Goal: Task Accomplishment & Management: Use online tool/utility

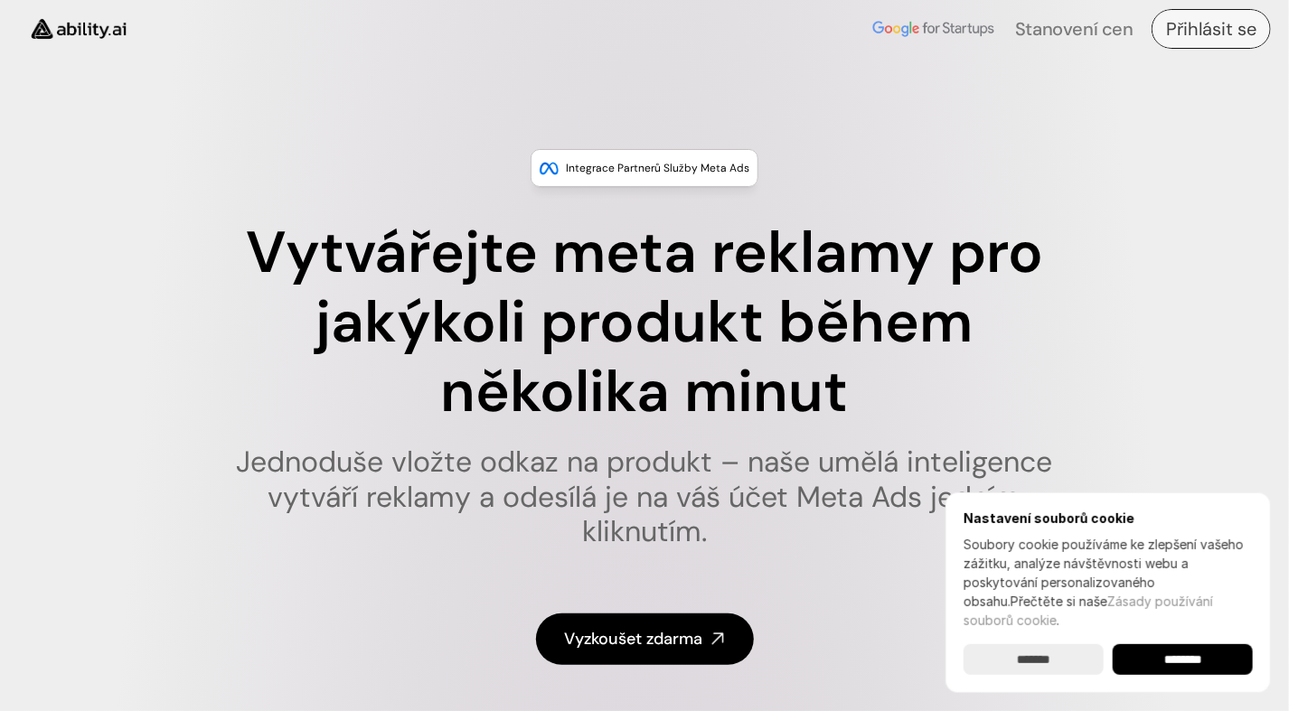
click at [1172, 33] on h4 "Přihlásit se" at bounding box center [1211, 28] width 90 height 25
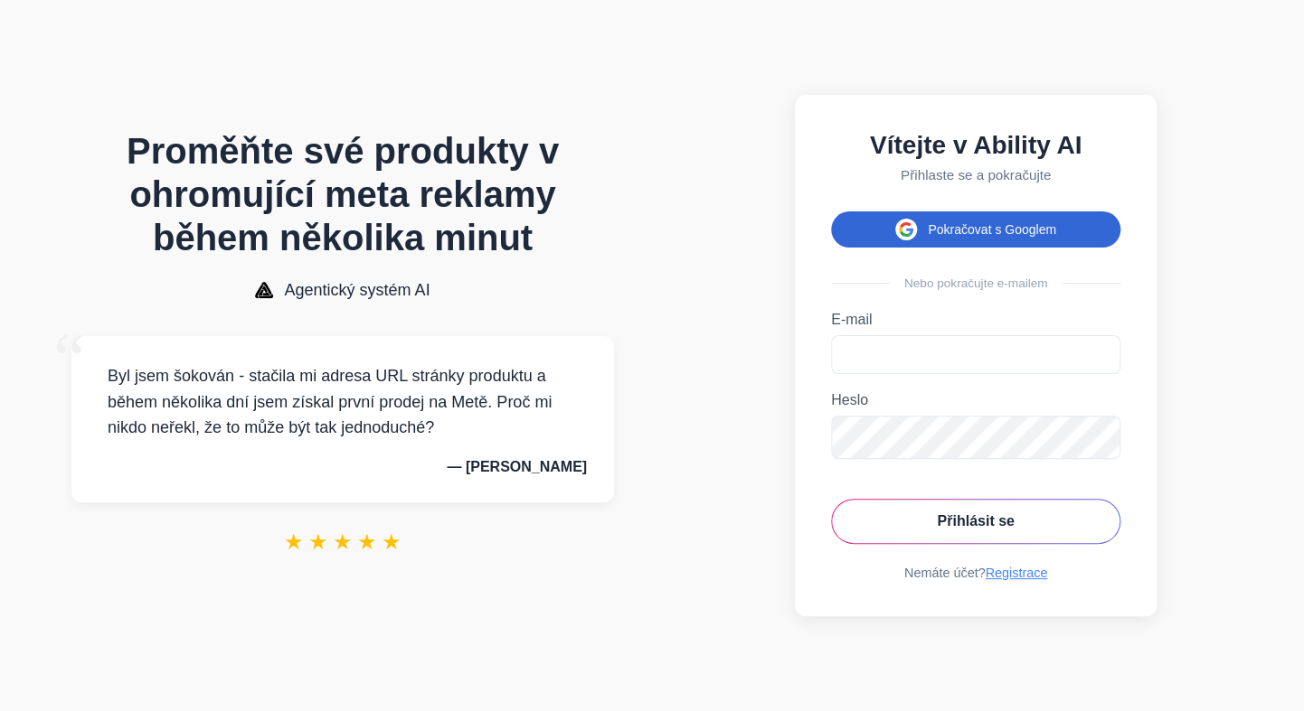
click at [933, 231] on font "Pokračovat s Googlem" at bounding box center [991, 229] width 128 height 14
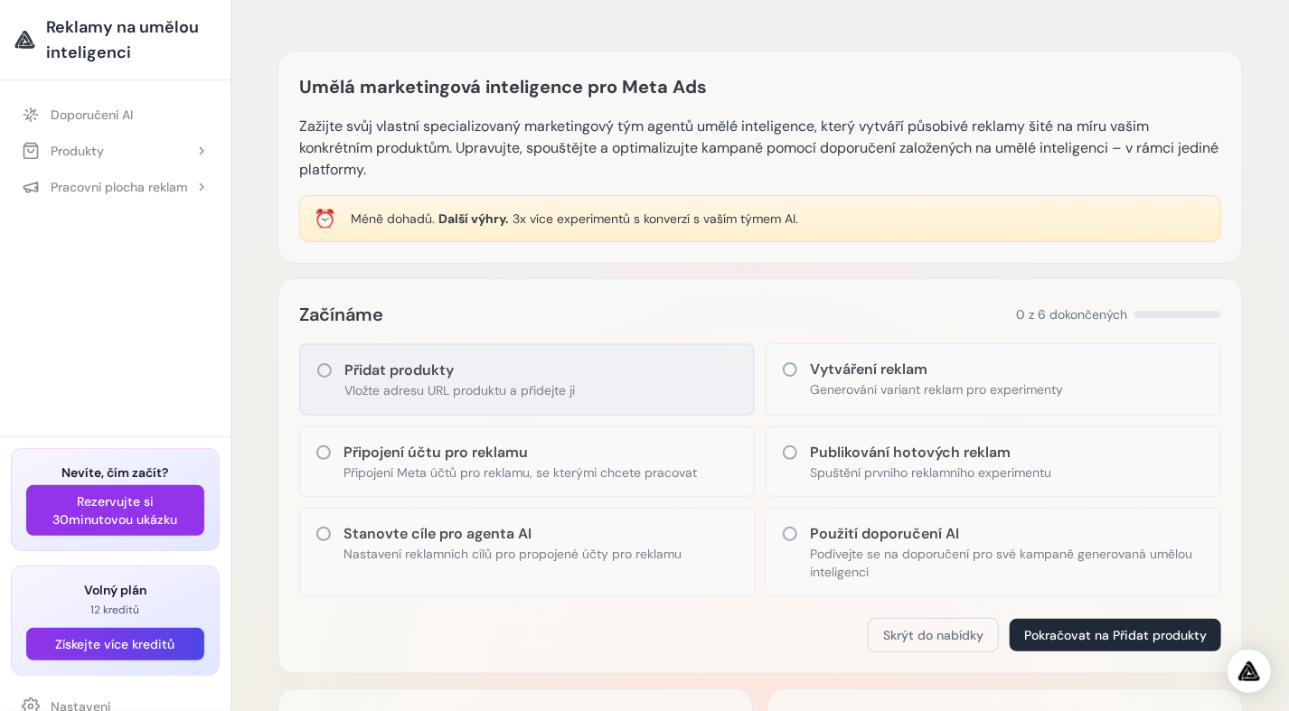
click at [419, 389] on p "Vložte adresu URL produktu a přidejte ji" at bounding box center [459, 390] width 231 height 18
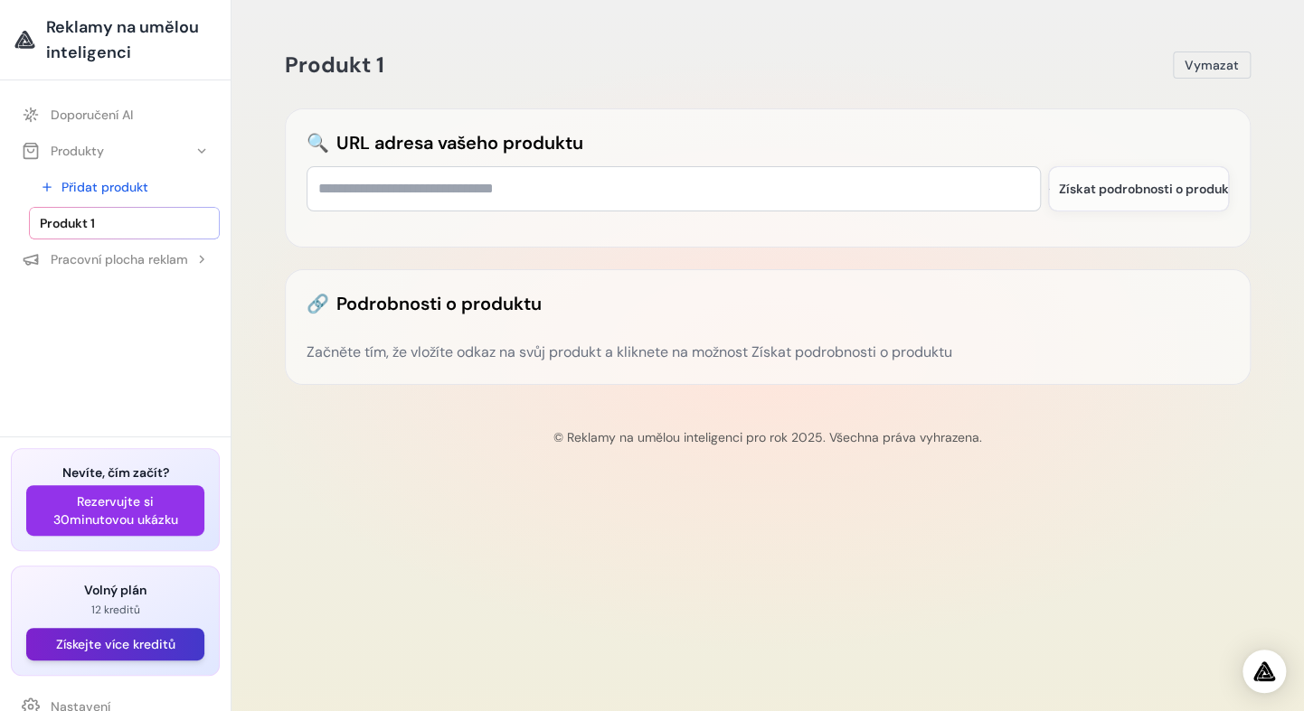
click at [113, 645] on button "Získejte více kreditů" at bounding box center [115, 644] width 178 height 33
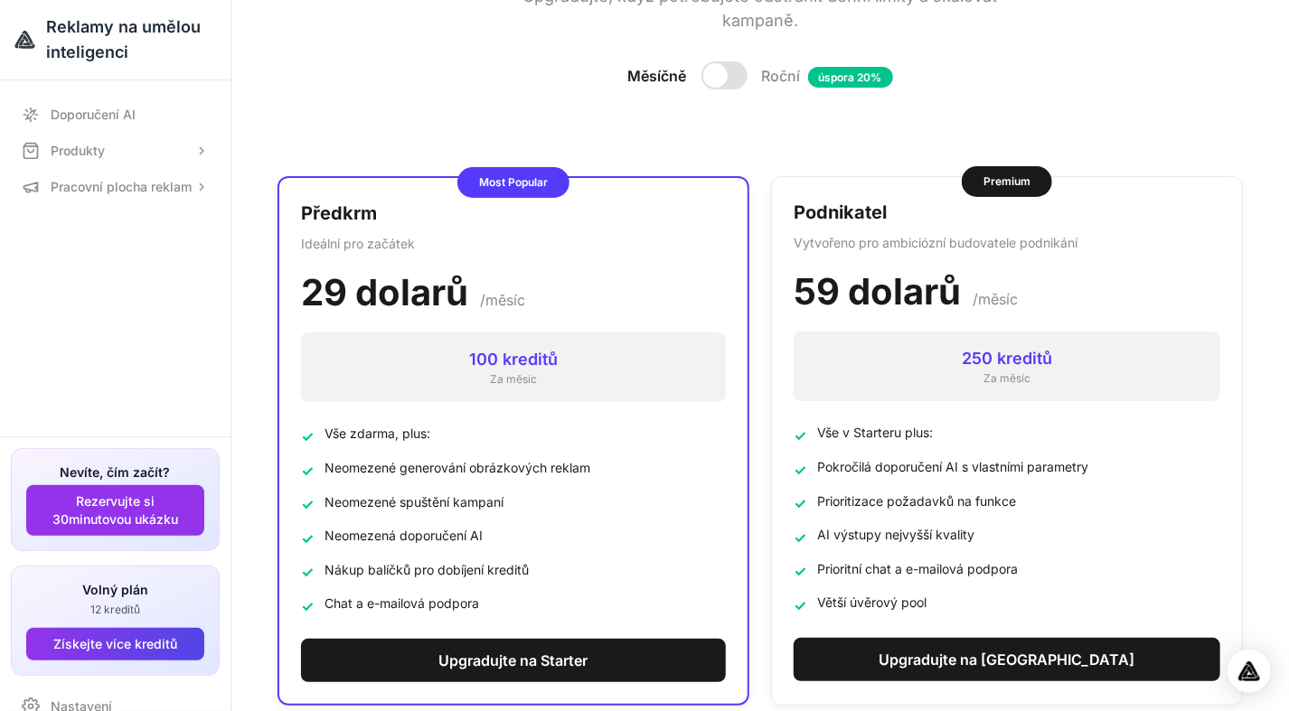
scroll to position [40, 0]
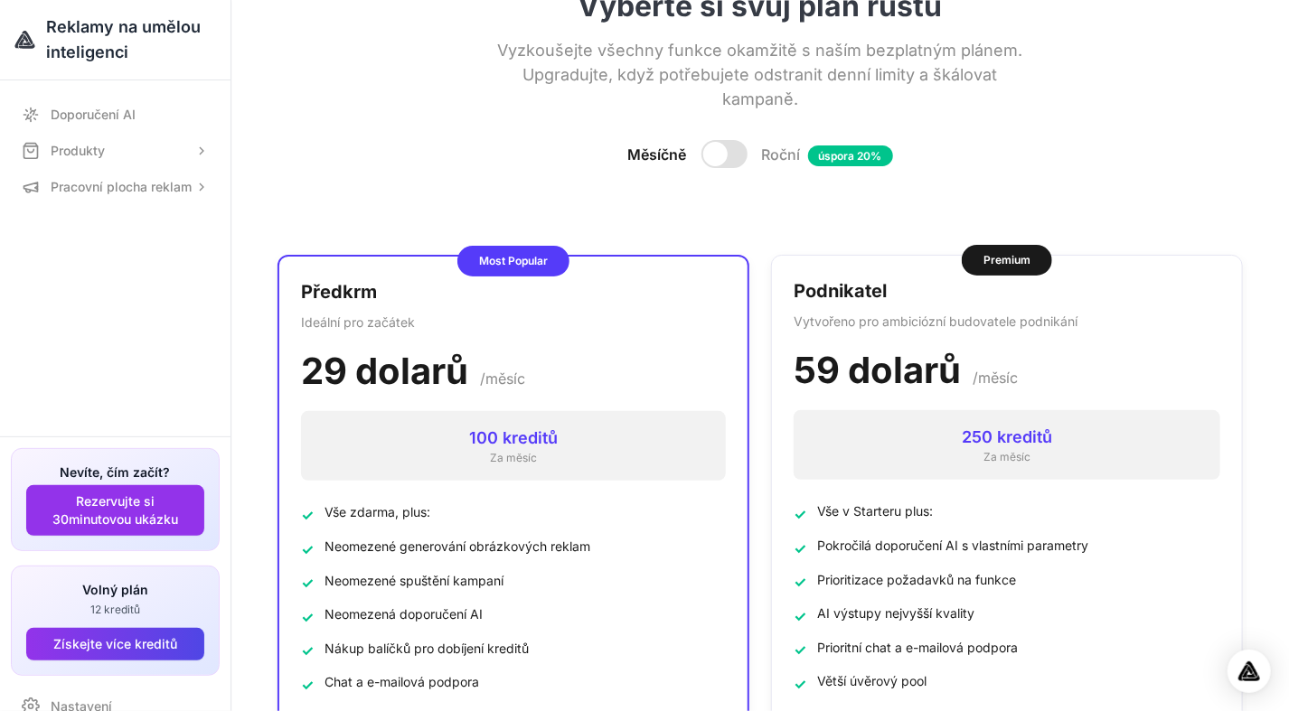
click at [720, 159] on div at bounding box center [715, 154] width 24 height 24
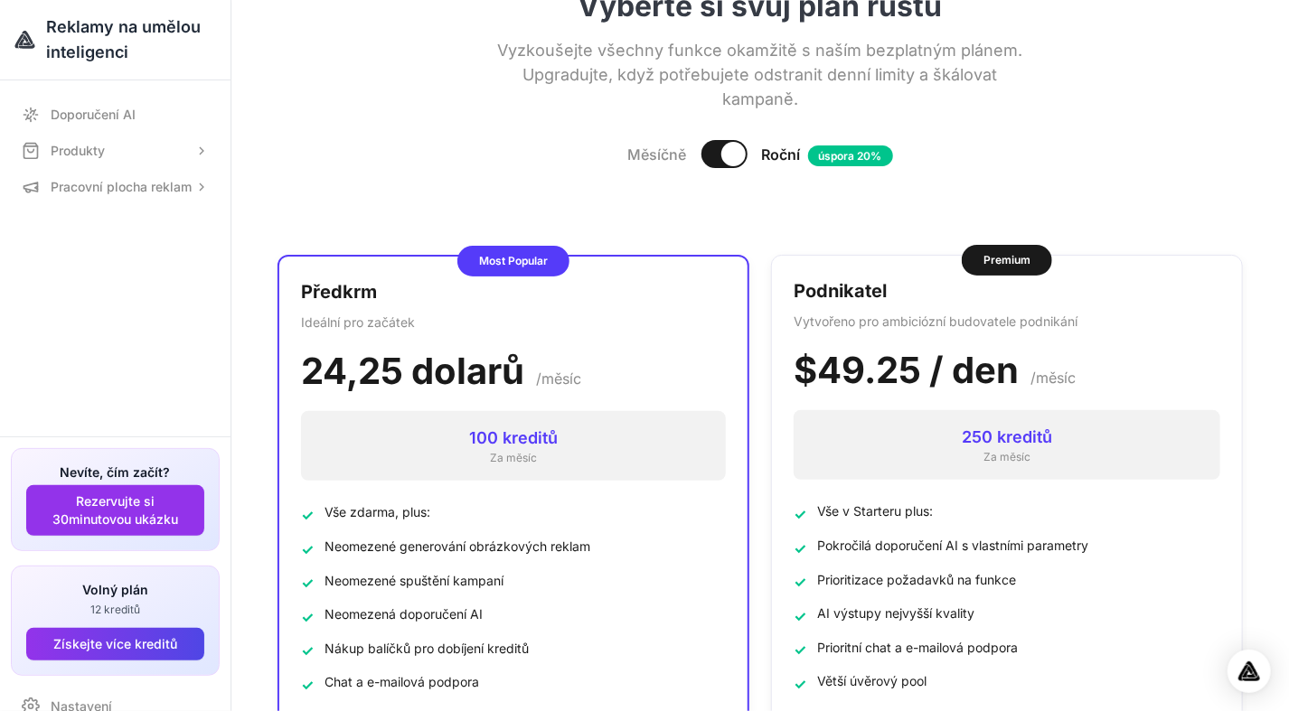
click at [721, 159] on div at bounding box center [733, 154] width 24 height 24
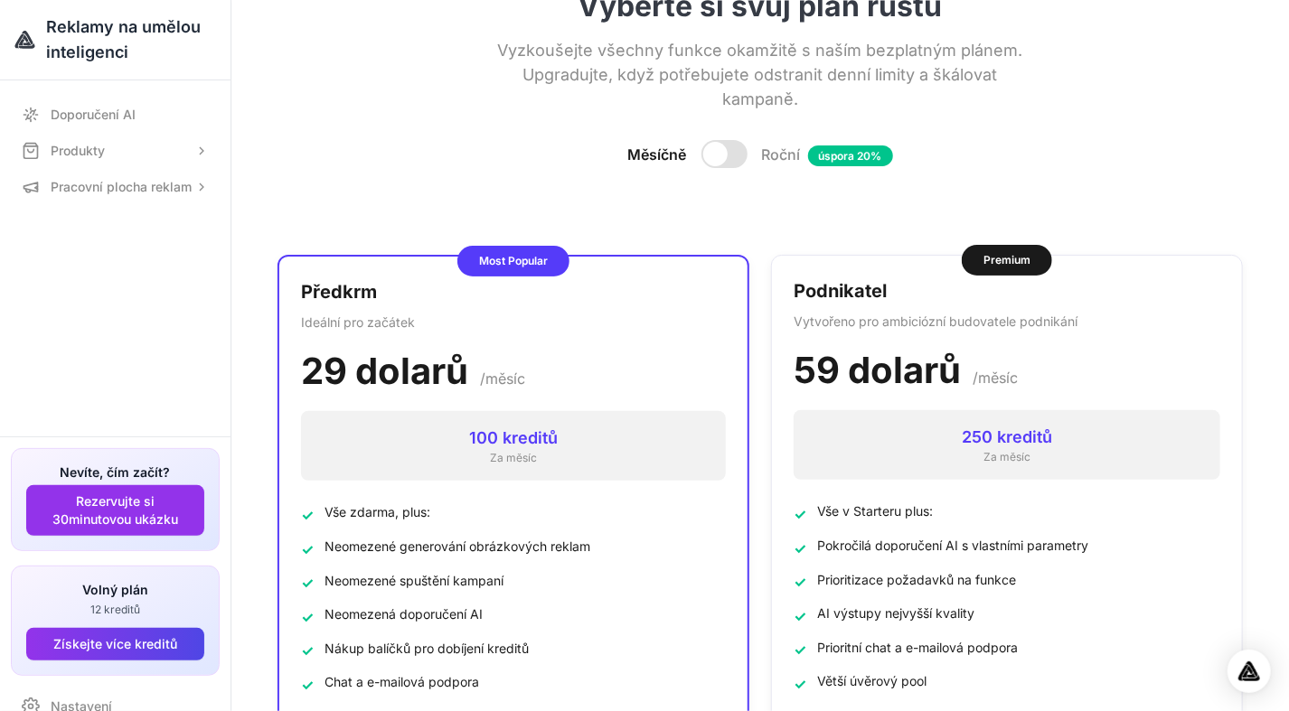
click at [720, 159] on div at bounding box center [715, 154] width 24 height 24
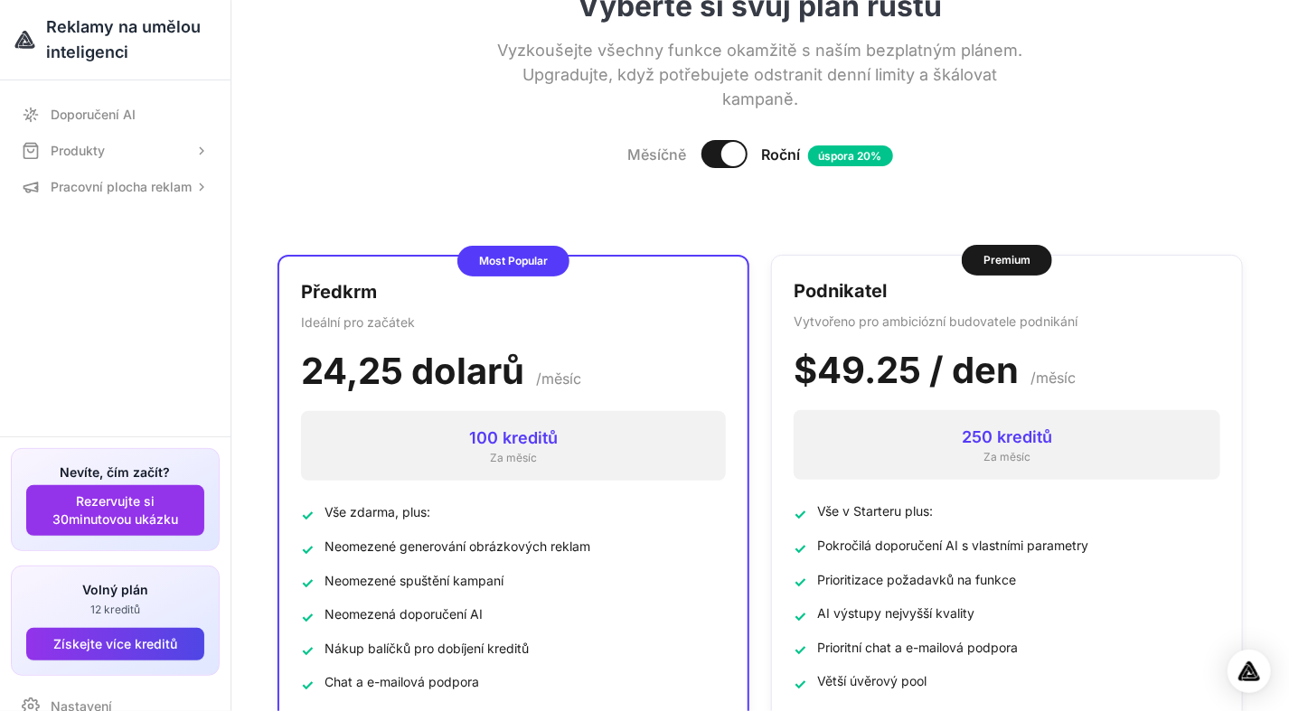
click at [721, 159] on div at bounding box center [733, 154] width 24 height 24
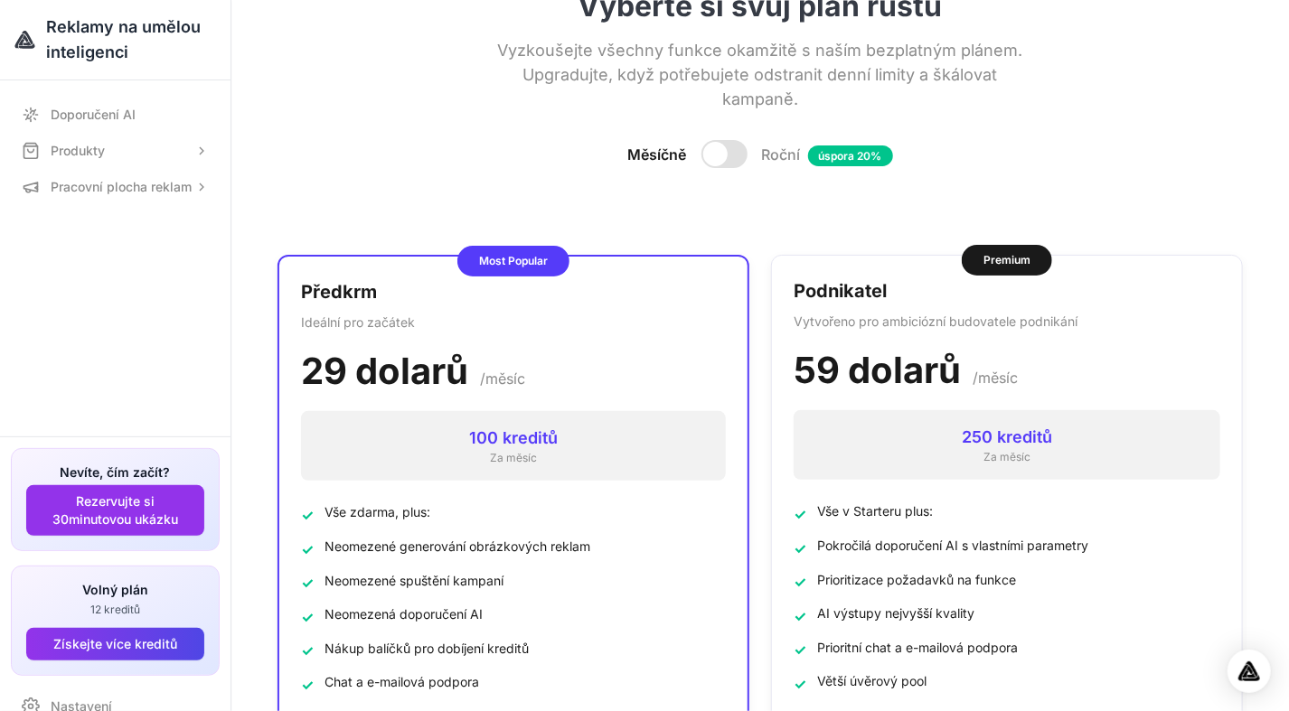
scroll to position [0, 0]
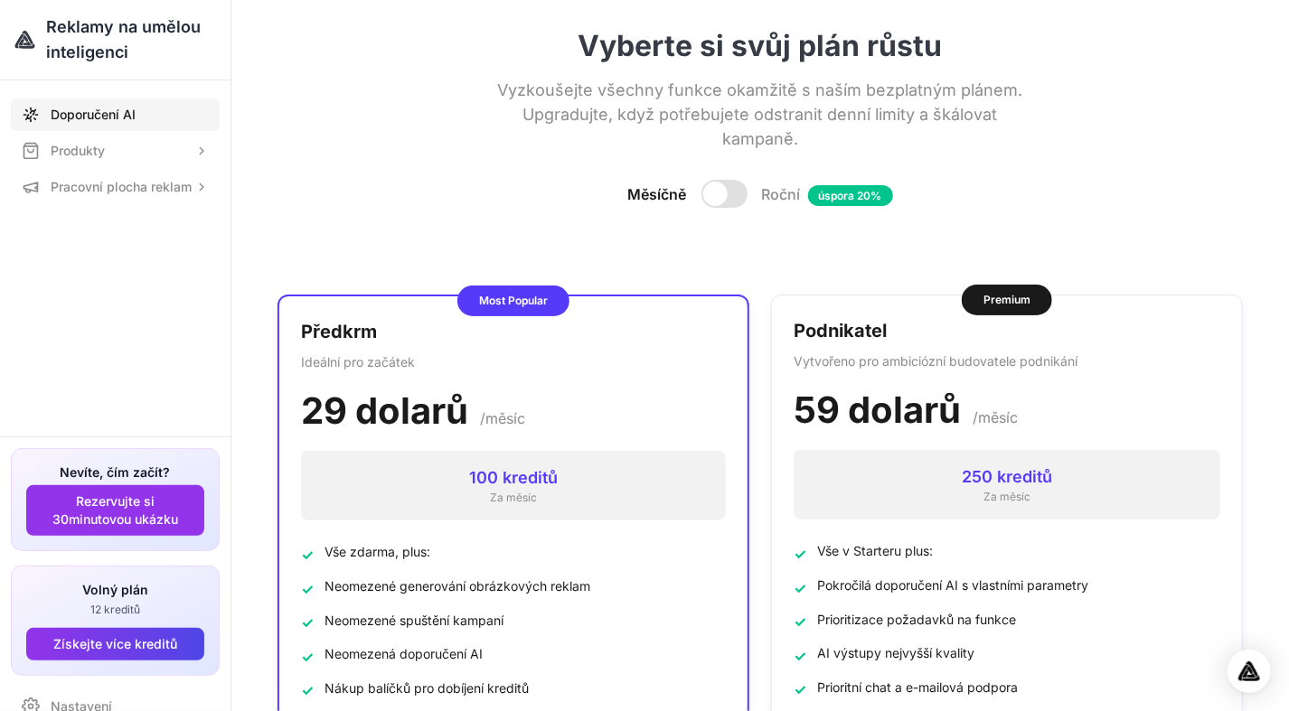
click at [77, 120] on font "Doporučení AI" at bounding box center [93, 115] width 85 height 18
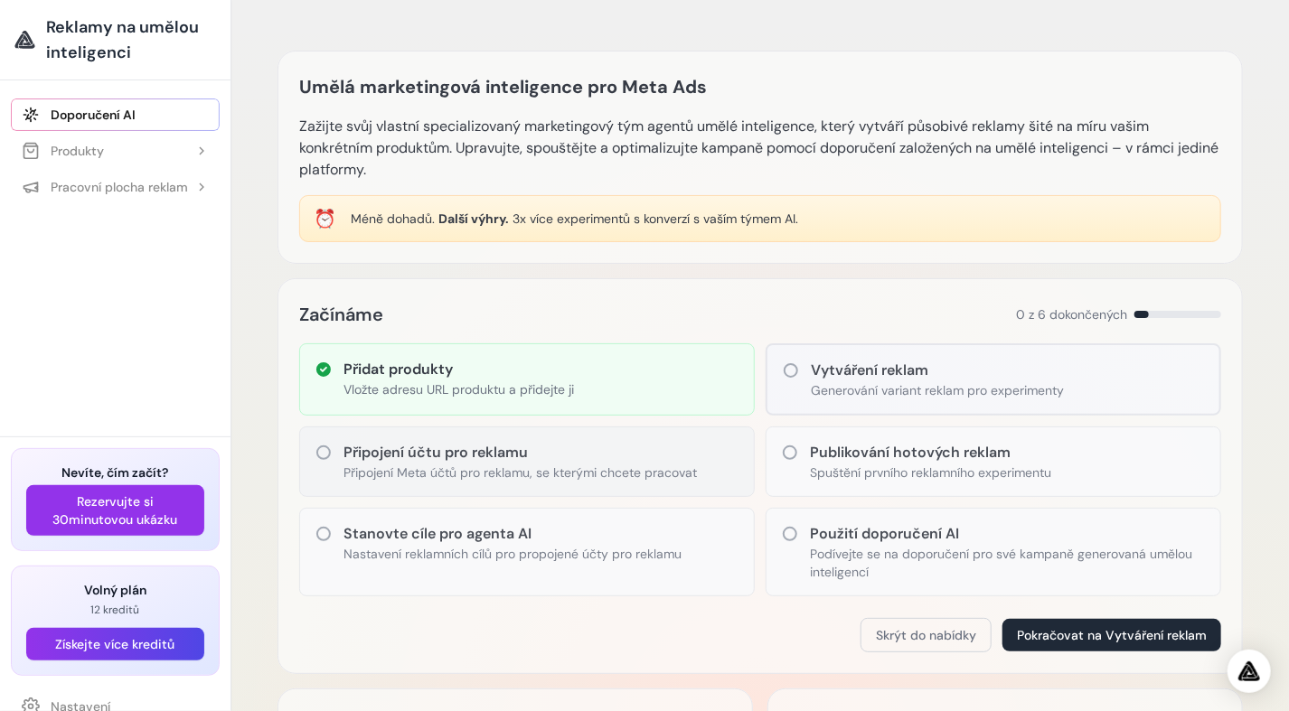
click at [363, 456] on h3 "Připojení účtu pro reklamu" at bounding box center [520, 453] width 353 height 22
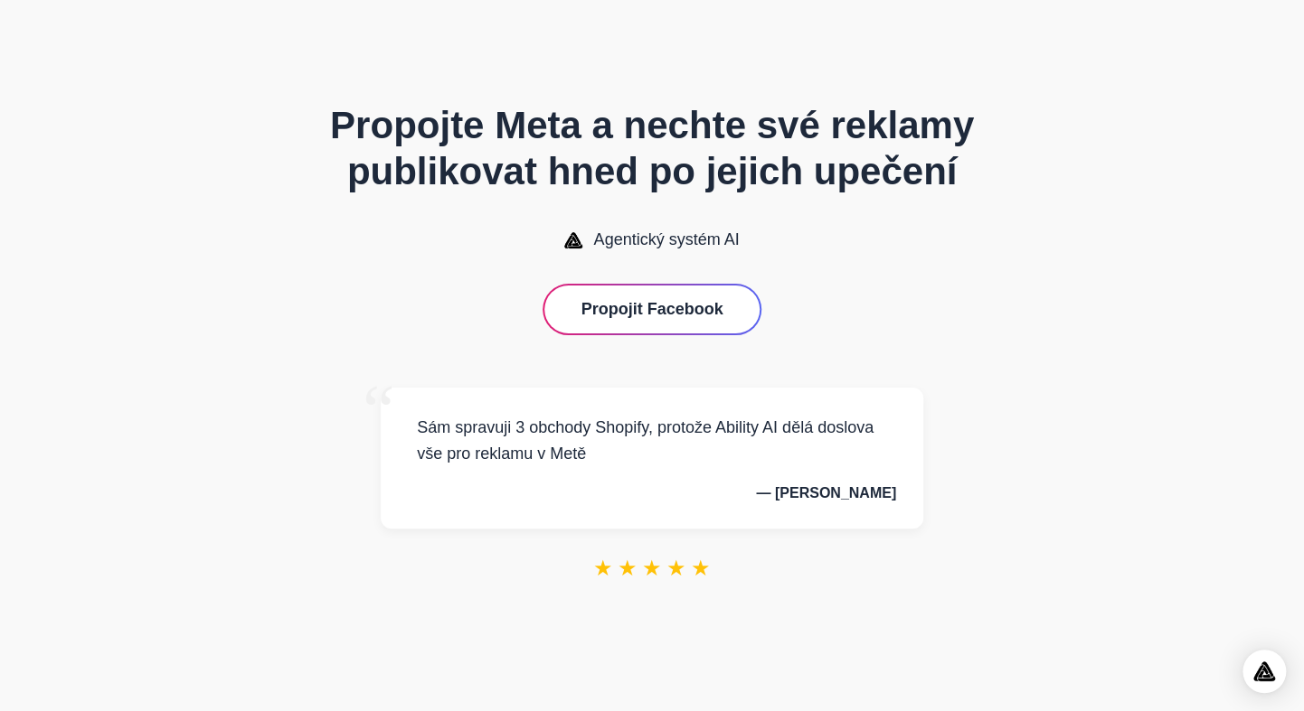
drag, startPoint x: 1116, startPoint y: 146, endPoint x: 1099, endPoint y: 69, distance: 78.7
click at [1099, 69] on body "Propojte Meta a nechte své reklamy publikovat hned po jejich upečení Agentický …" at bounding box center [652, 355] width 1304 height 711
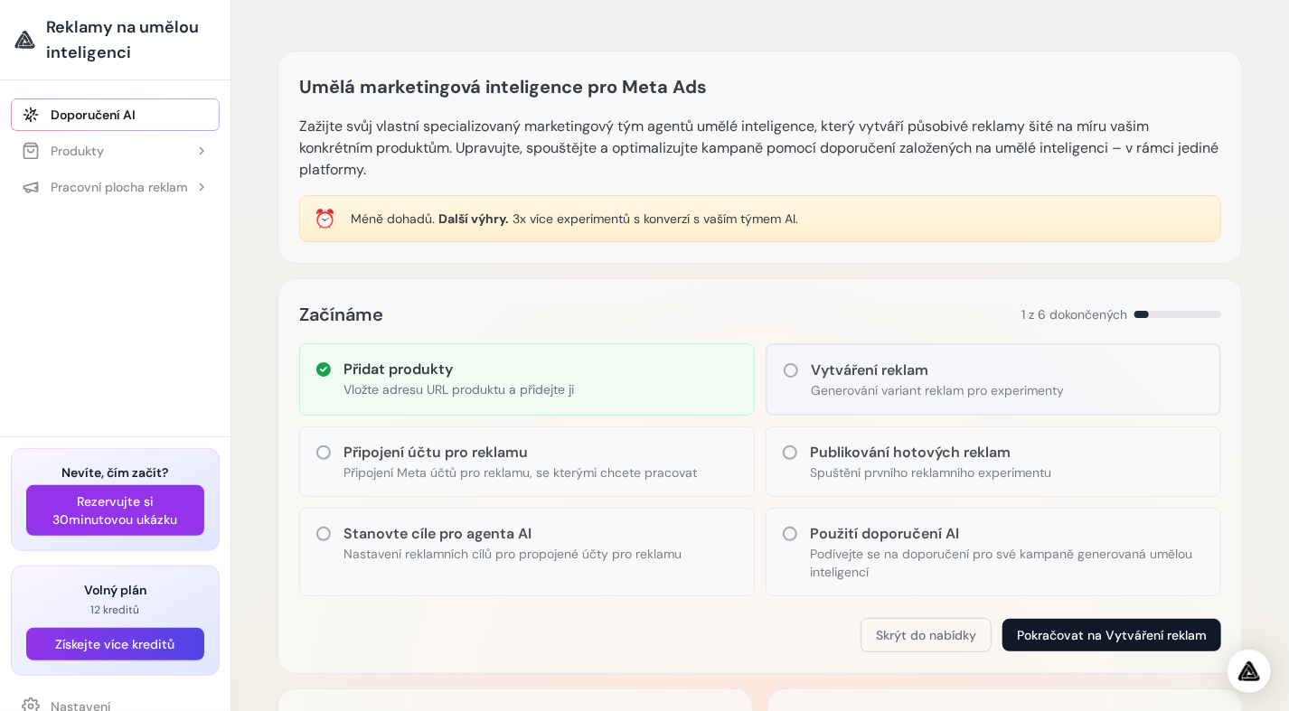
click at [1109, 639] on button "Pokračovat na Vytváření reklam" at bounding box center [1112, 635] width 219 height 33
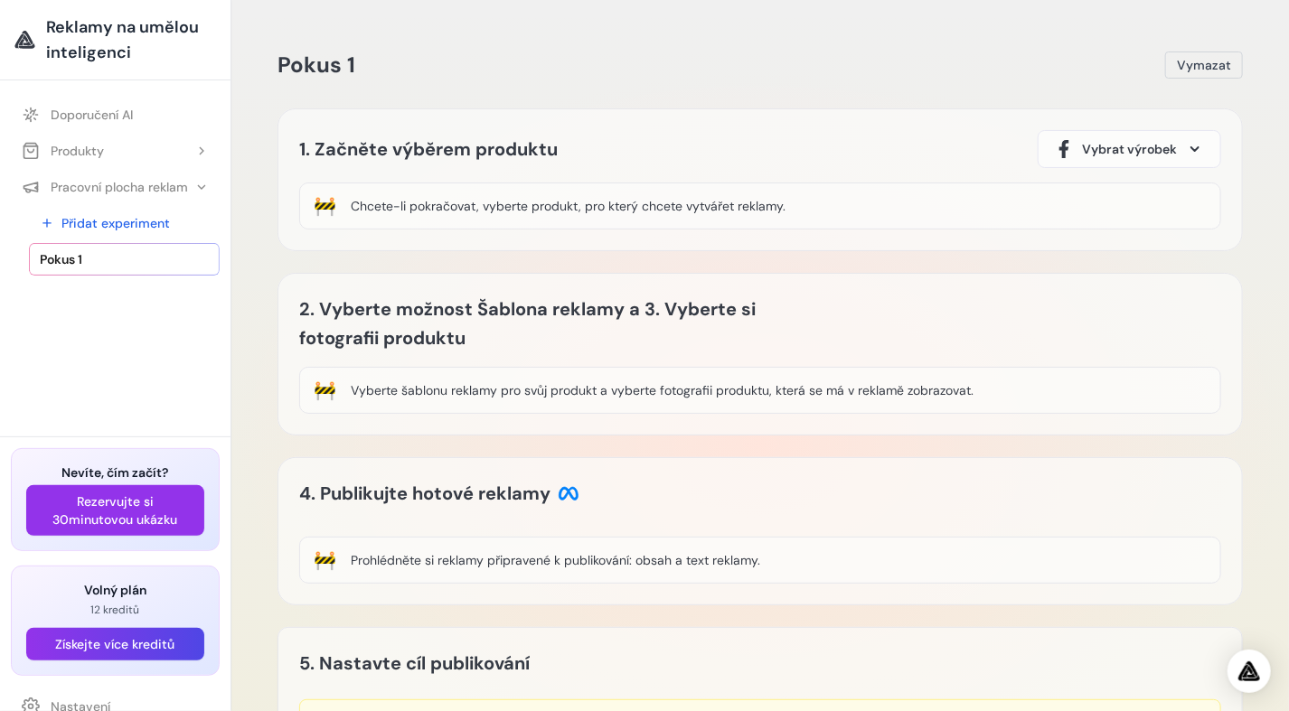
click at [1144, 153] on span "Vybrat výrobek" at bounding box center [1129, 149] width 95 height 18
click at [494, 389] on div "Vyberte šablonu reklamy pro svůj produkt a vyberte fotografii produktu, která s…" at bounding box center [662, 390] width 623 height 18
click at [521, 212] on div "🚧 Chcete-li pokračovat, vyberte produkt, pro který chcete vytvářet reklamy." at bounding box center [760, 206] width 922 height 47
click at [532, 192] on div "🚧 Chcete-li pokračovat, vyberte produkt, pro který chcete vytvářet reklamy." at bounding box center [760, 206] width 922 height 47
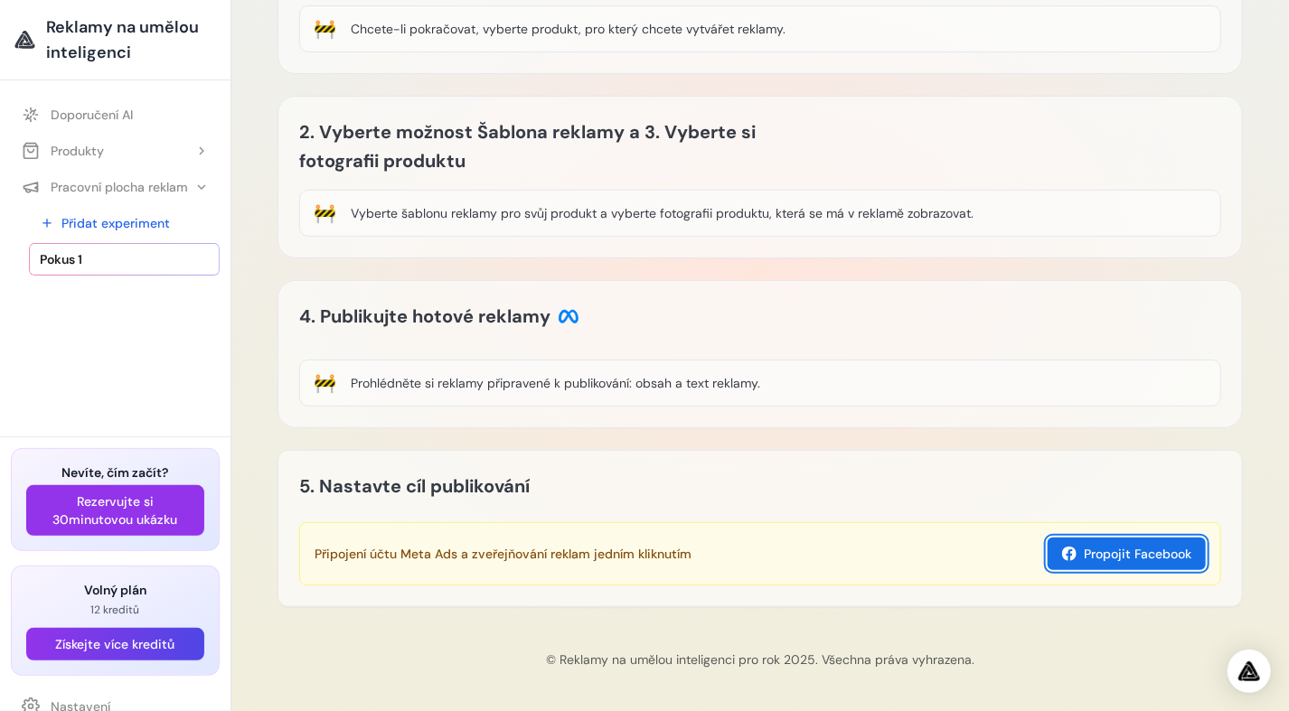
click at [1123, 564] on button "Propojit Facebook" at bounding box center [1127, 554] width 158 height 33
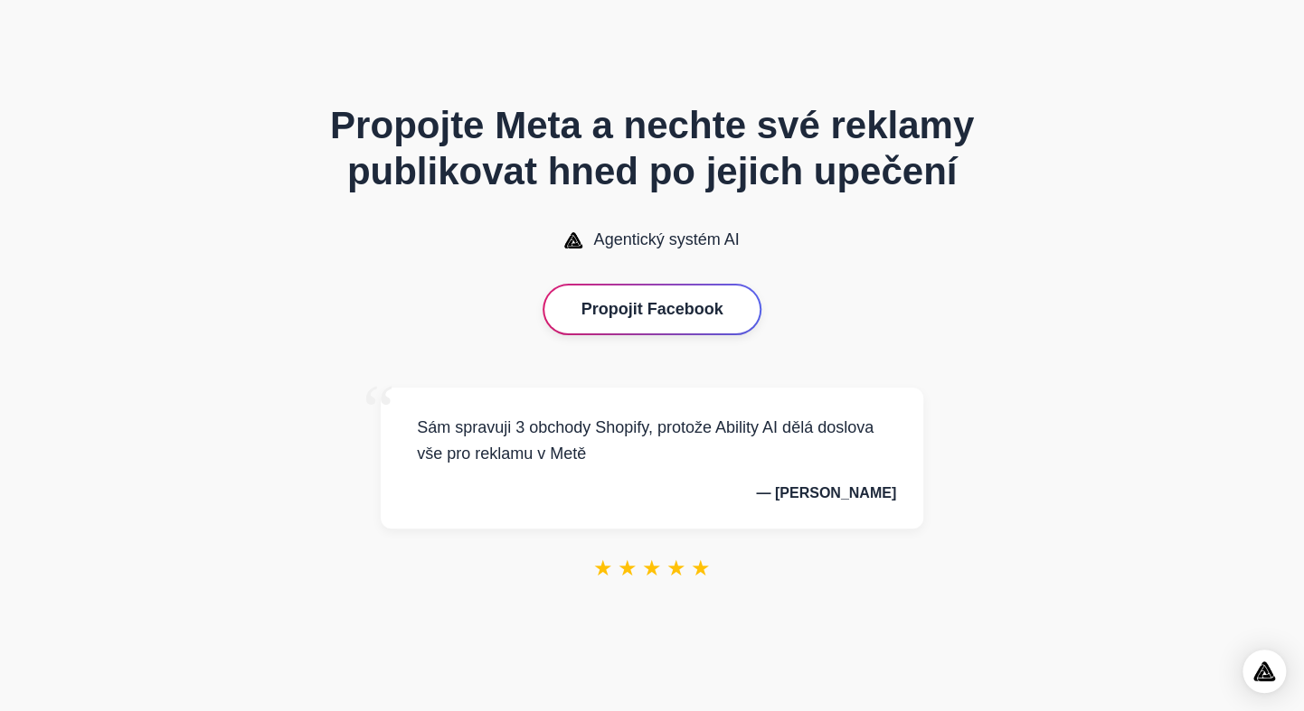
click at [638, 311] on button "Propojit Facebook" at bounding box center [651, 310] width 214 height 48
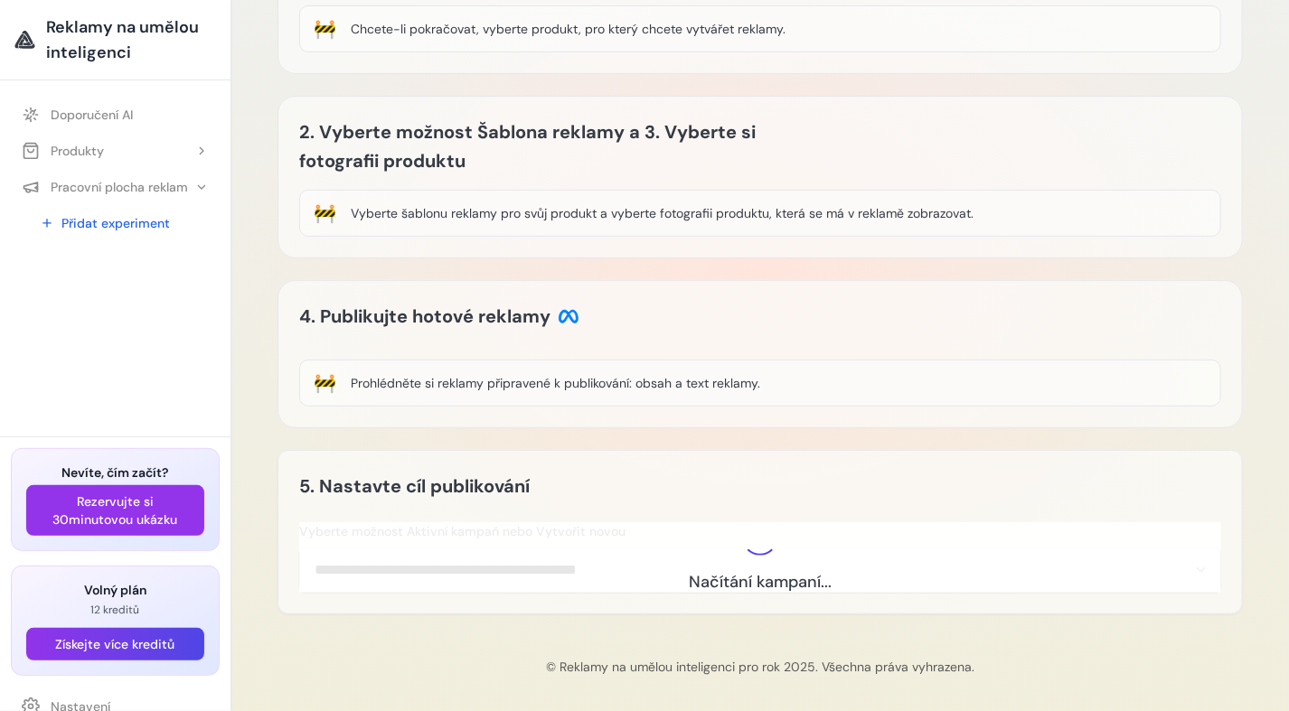
scroll to position [177, 0]
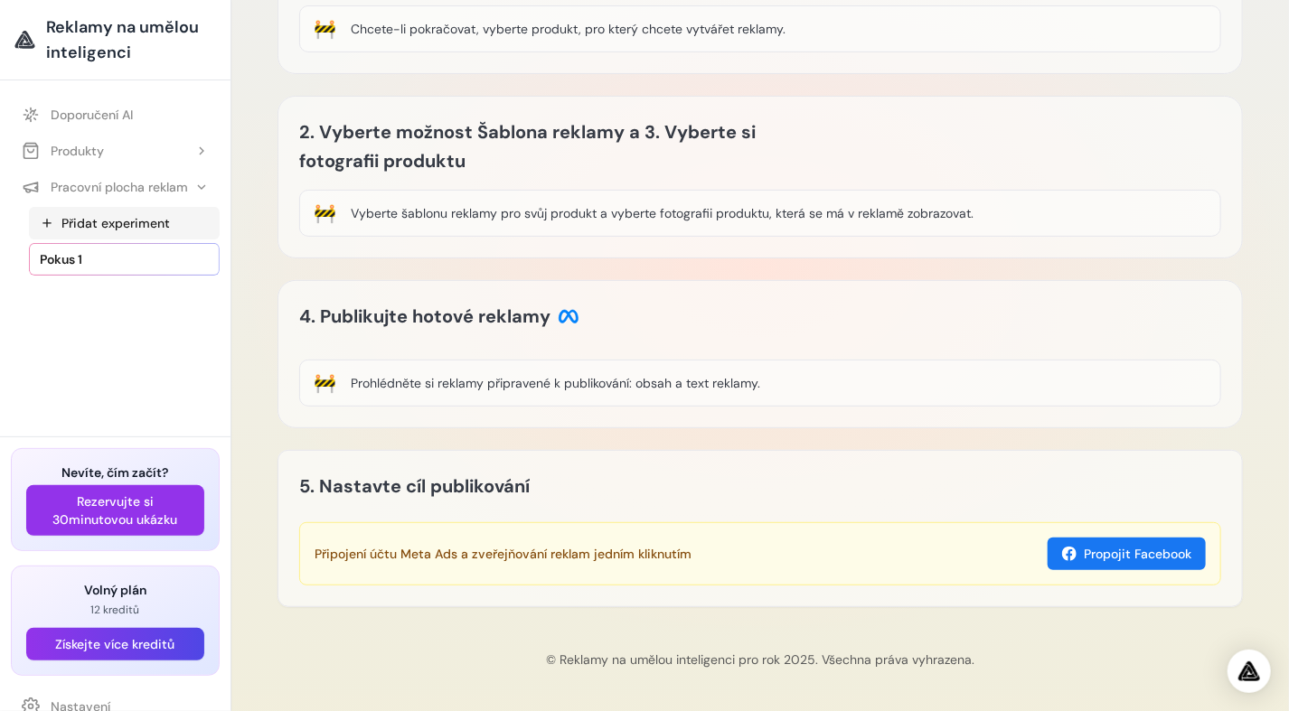
click at [117, 225] on font "Přidat experiment" at bounding box center [115, 223] width 108 height 18
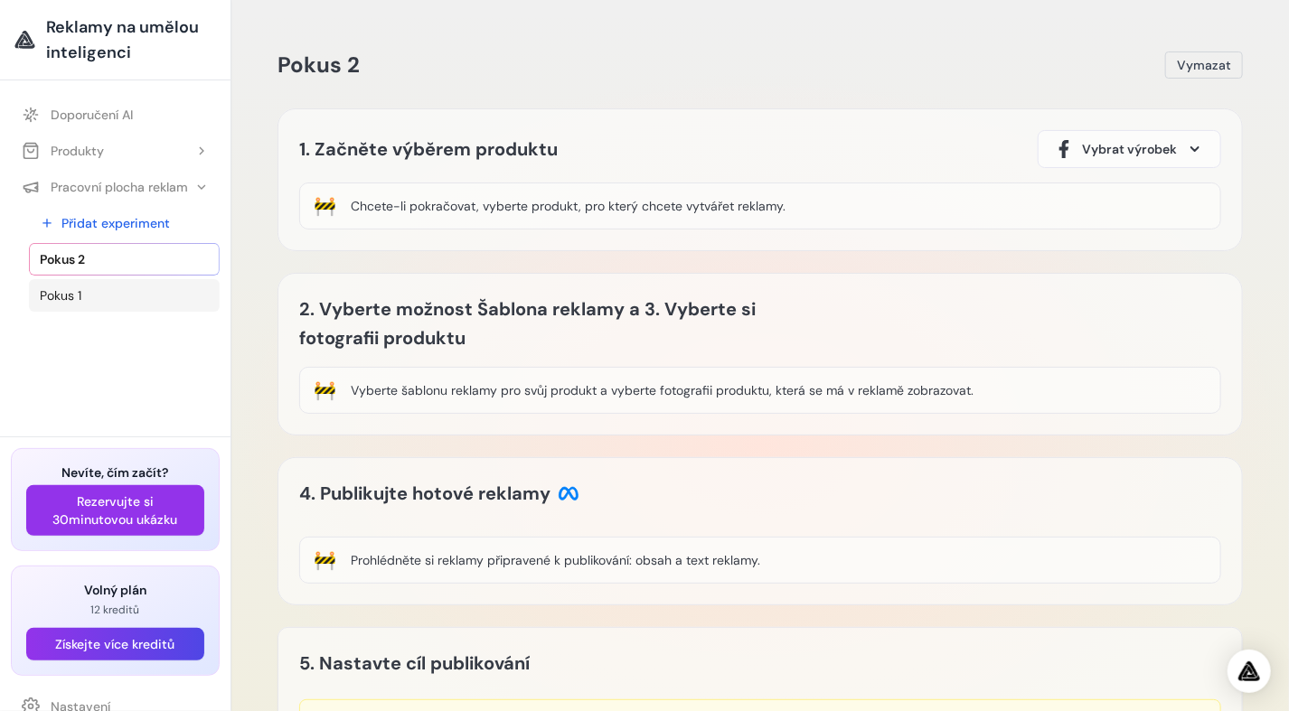
click at [71, 285] on link "Pokus 1" at bounding box center [124, 295] width 191 height 33
click at [1184, 72] on span "Vymazat" at bounding box center [1204, 65] width 54 height 18
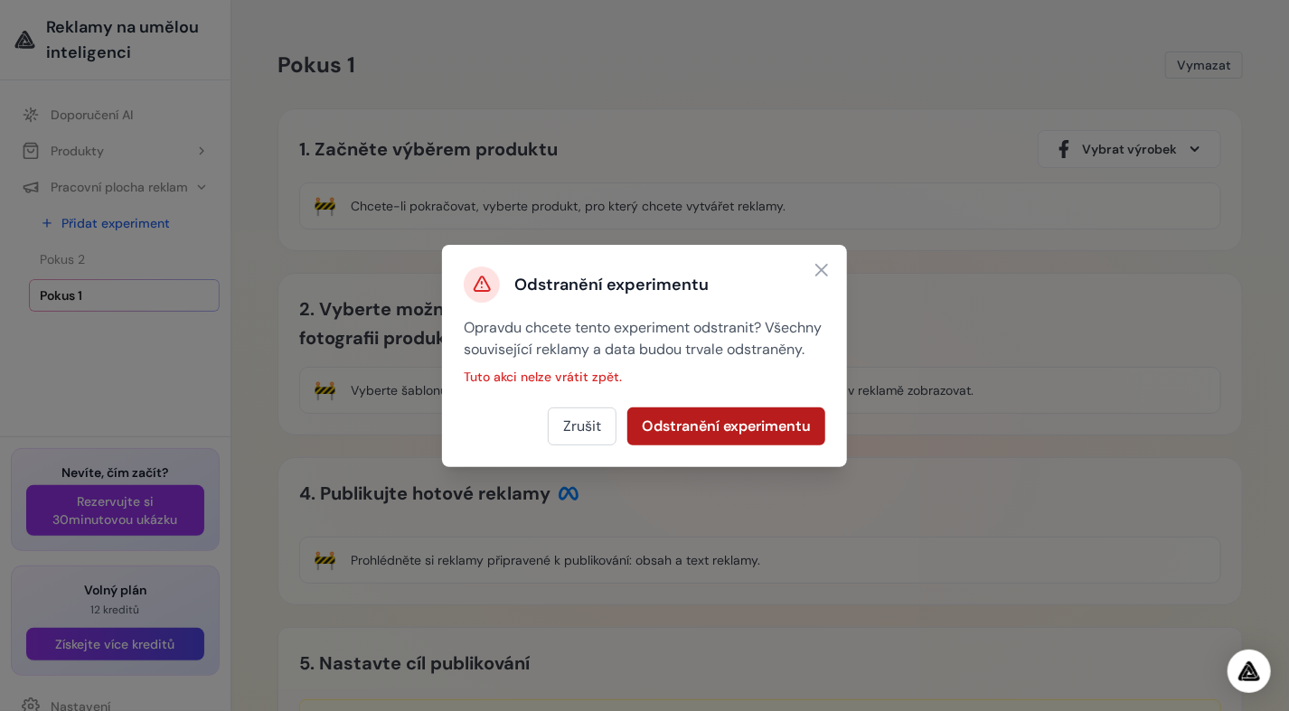
click at [701, 439] on button "Odstranění experimentu" at bounding box center [726, 427] width 198 height 38
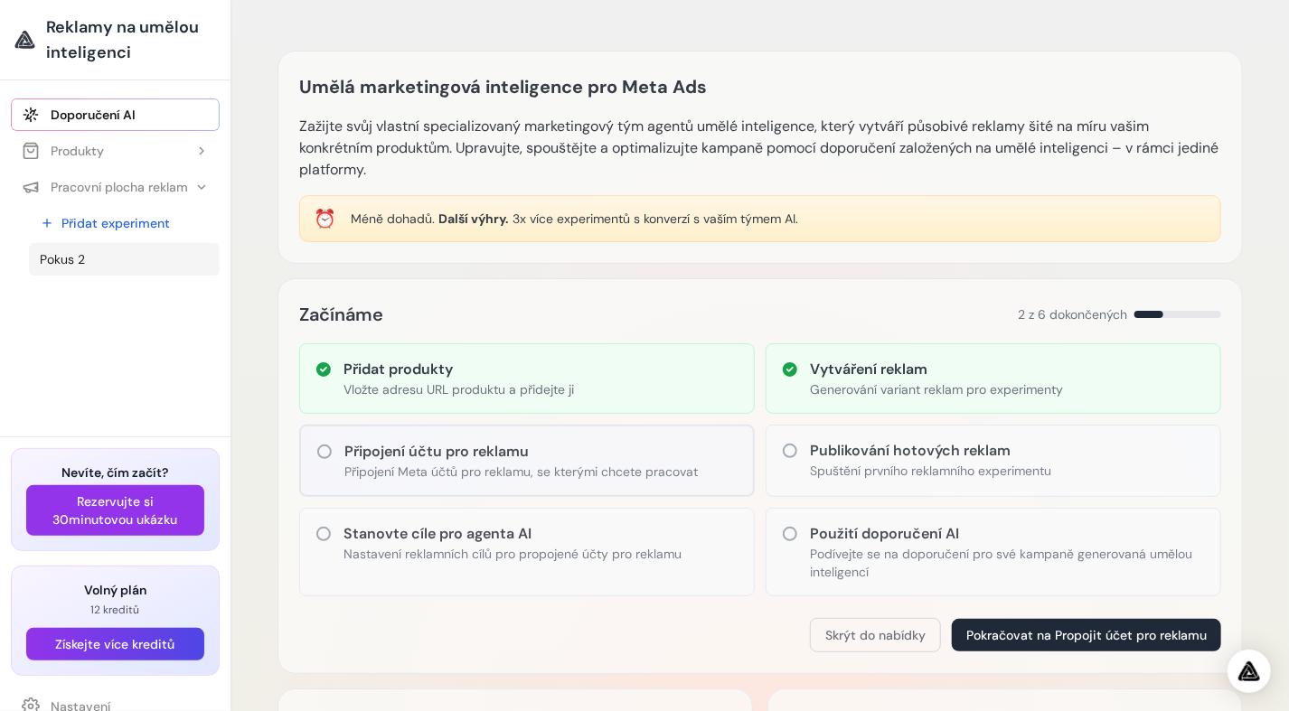
click at [66, 257] on span "Pokus 2" at bounding box center [62, 259] width 45 height 18
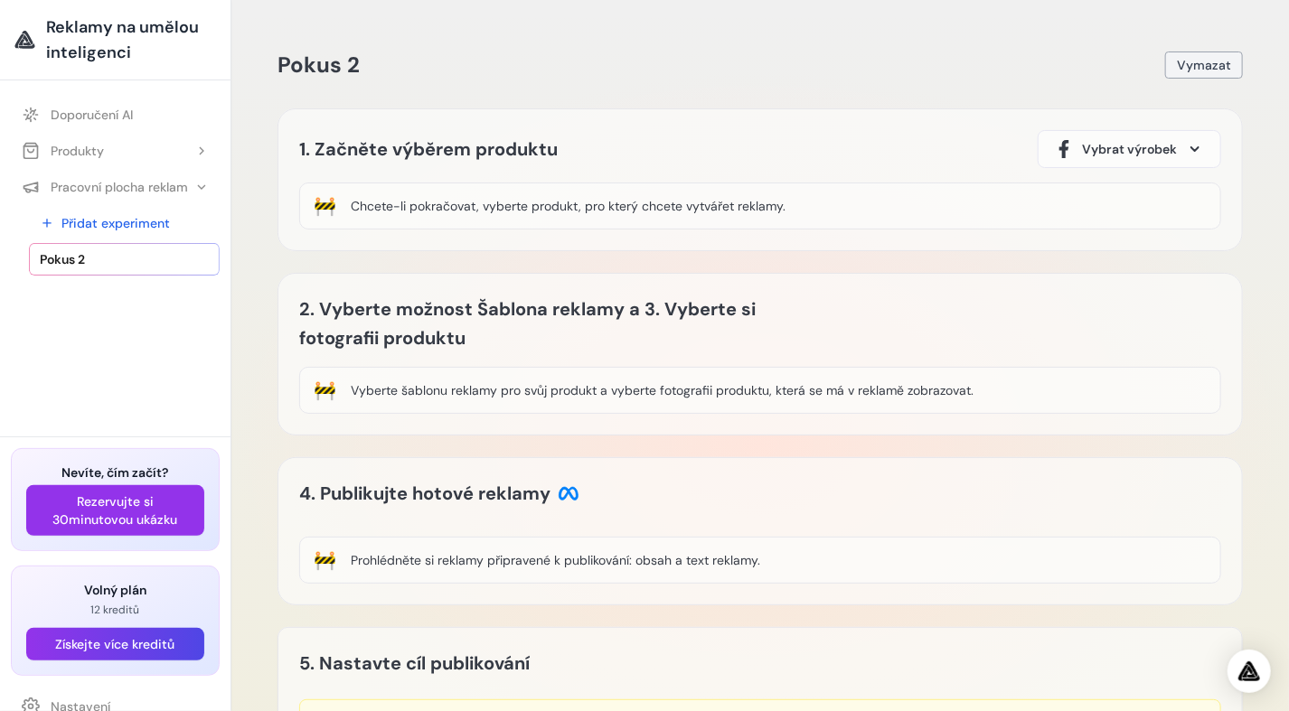
click at [1219, 68] on span "Vymazat" at bounding box center [1204, 65] width 54 height 18
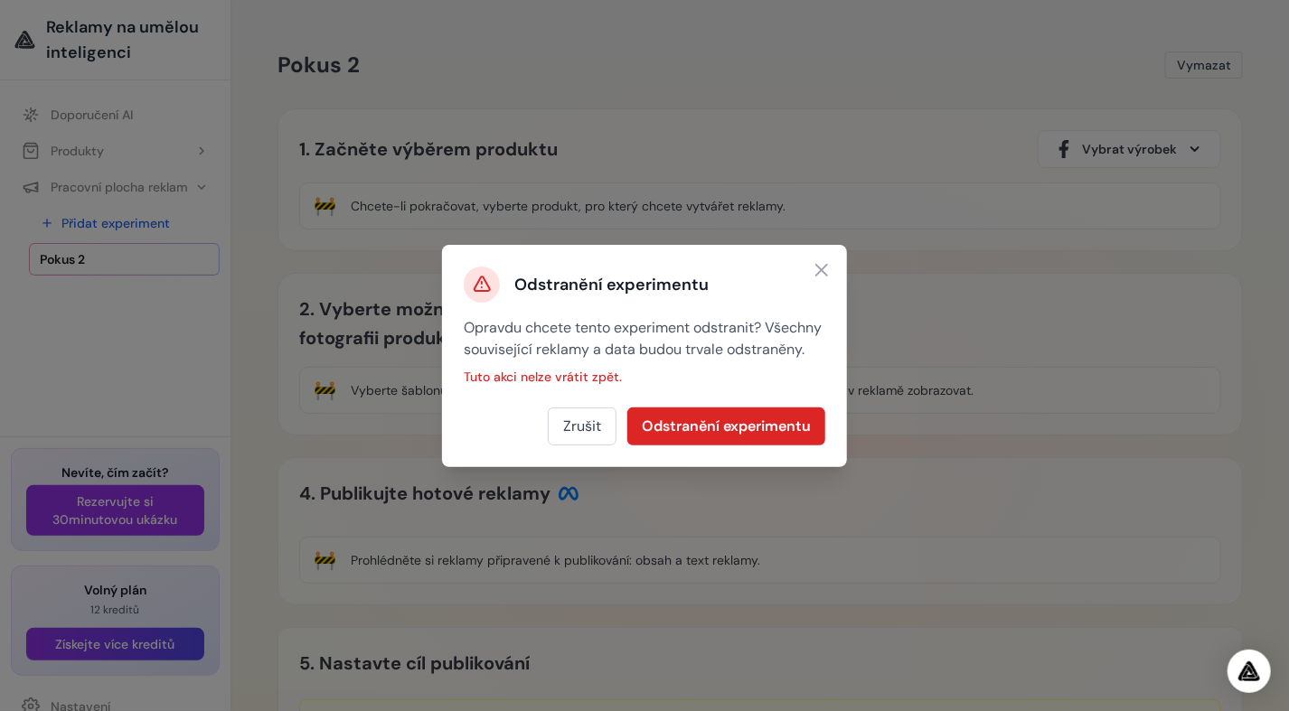
click at [713, 416] on div "Odstranění experimentu Opravdu chcete tento experiment odstranit? Všechny souvi…" at bounding box center [644, 356] width 405 height 222
click at [716, 440] on button "Odstranění experimentu" at bounding box center [726, 427] width 198 height 38
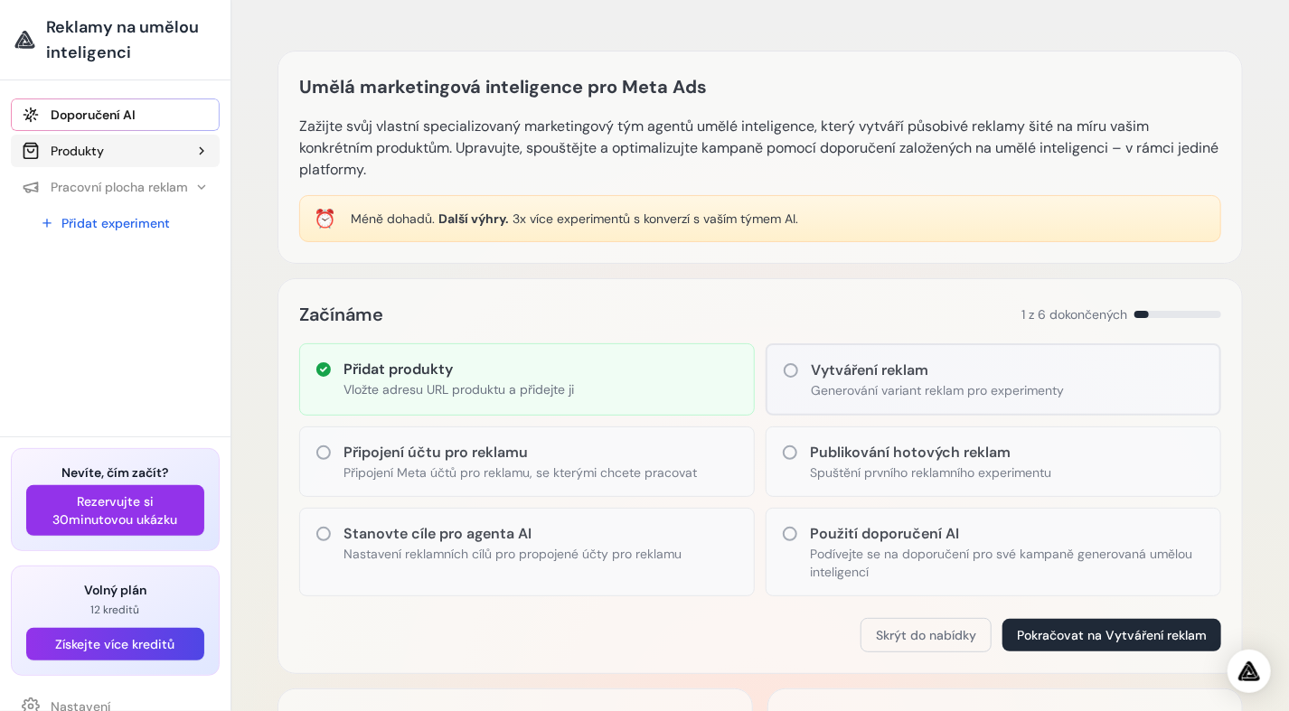
click at [117, 146] on button "Produkty" at bounding box center [115, 151] width 209 height 33
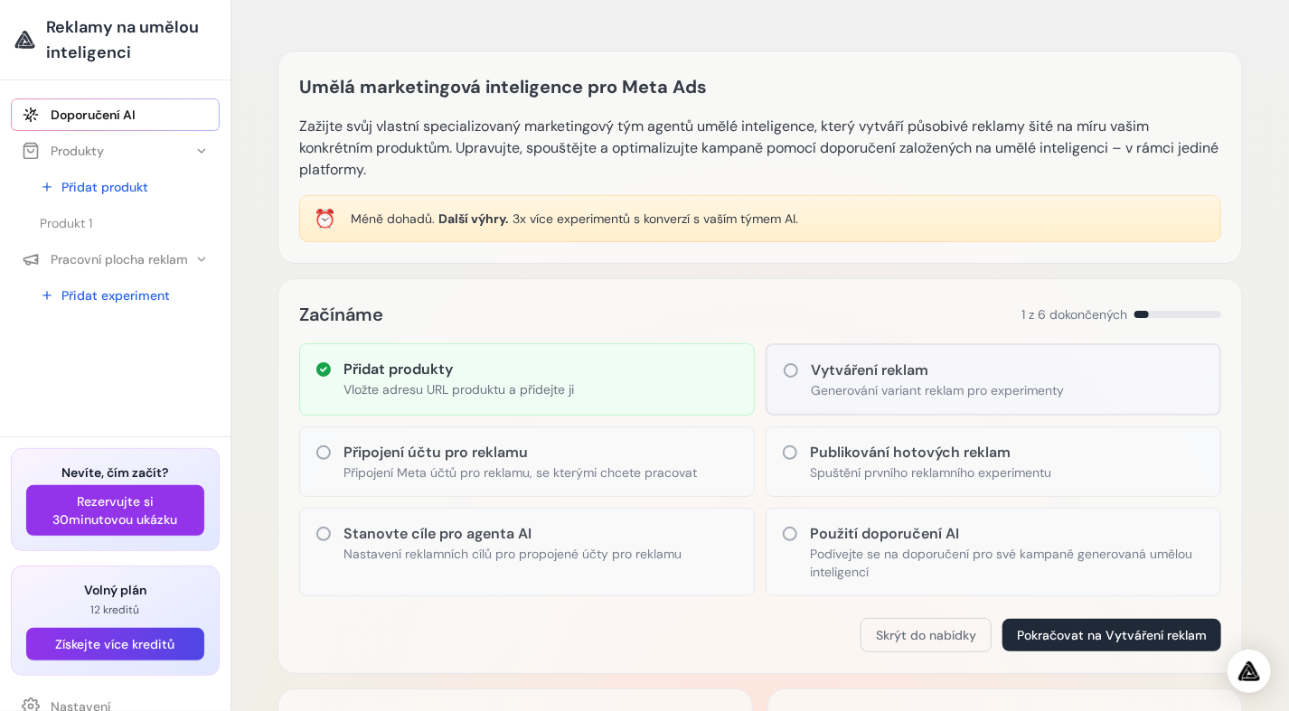
click at [137, 109] on link "Doporučení AI" at bounding box center [115, 115] width 209 height 33
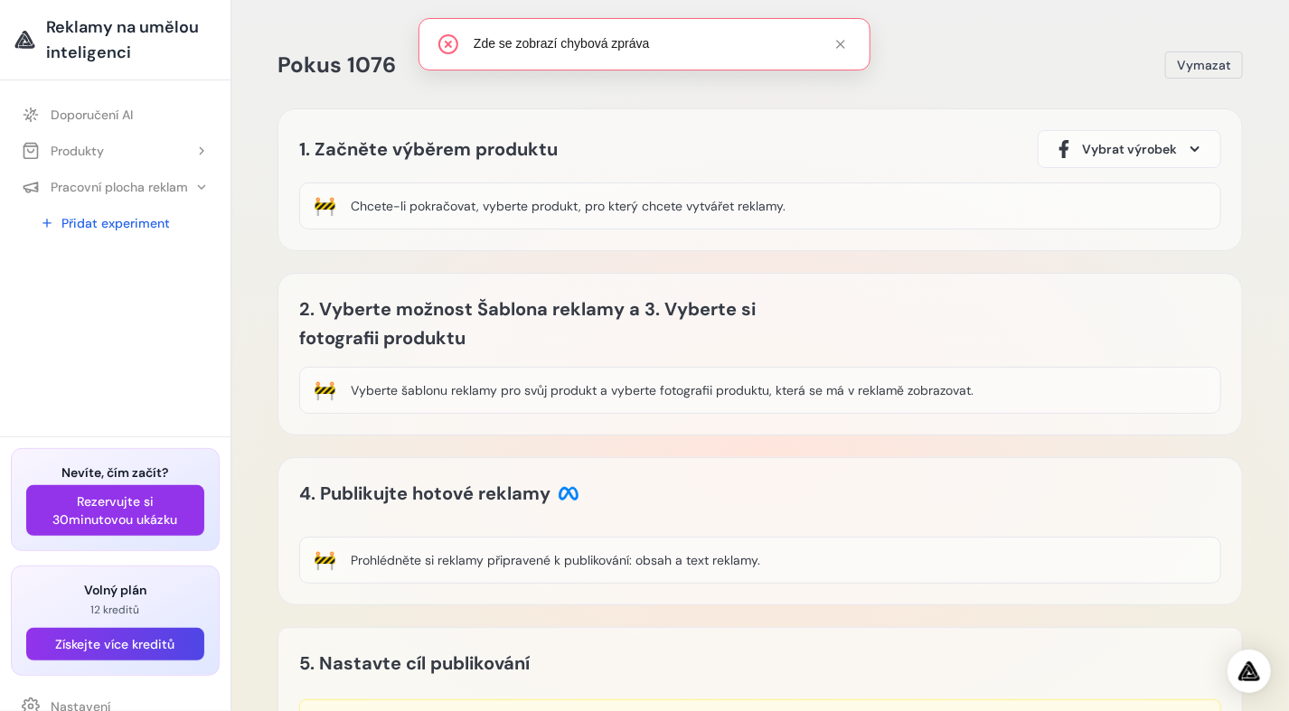
scroll to position [177, 0]
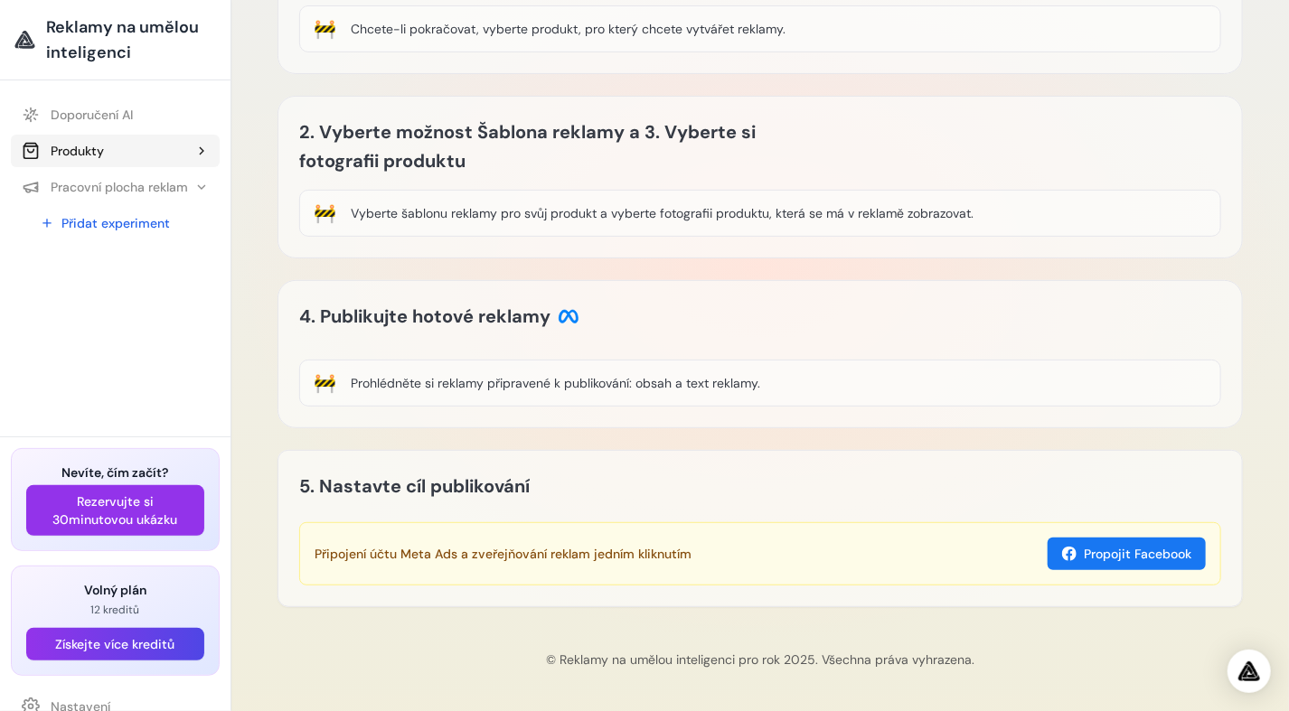
click at [81, 145] on font "Produkty" at bounding box center [77, 151] width 53 height 18
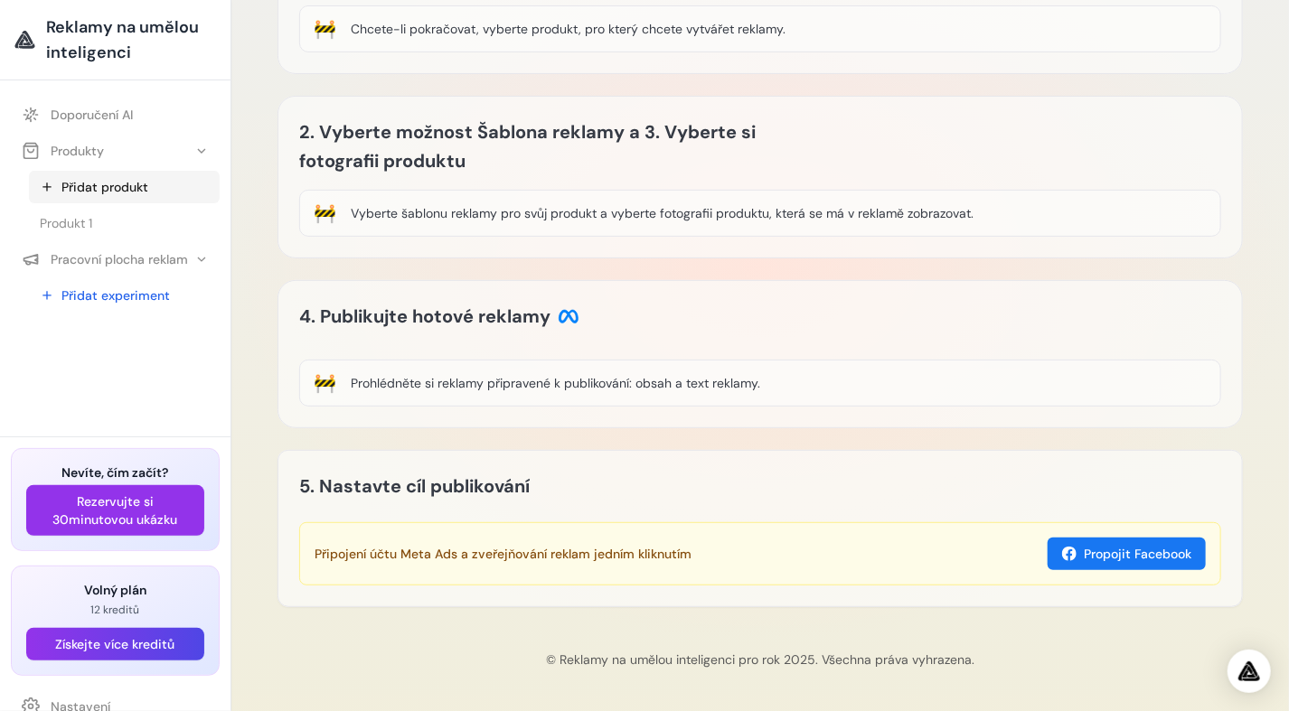
click at [87, 189] on font "Přidat produkt" at bounding box center [104, 187] width 87 height 18
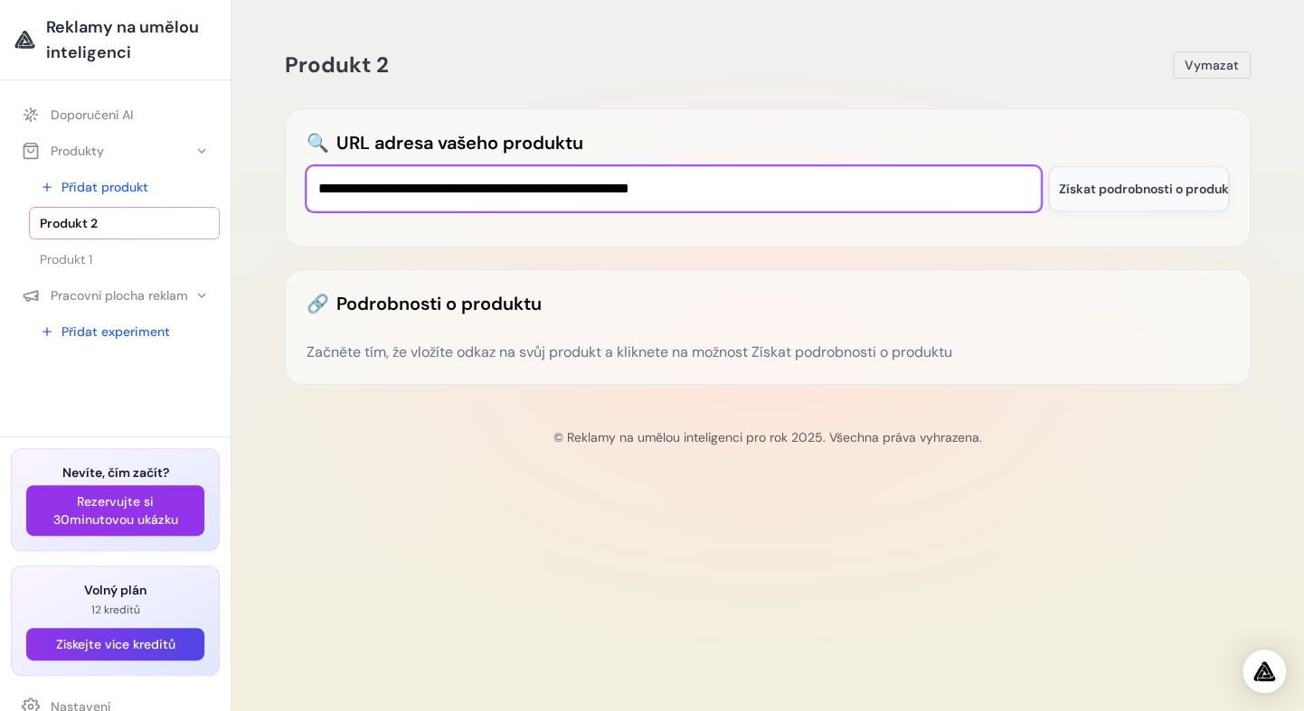
type input "**********"
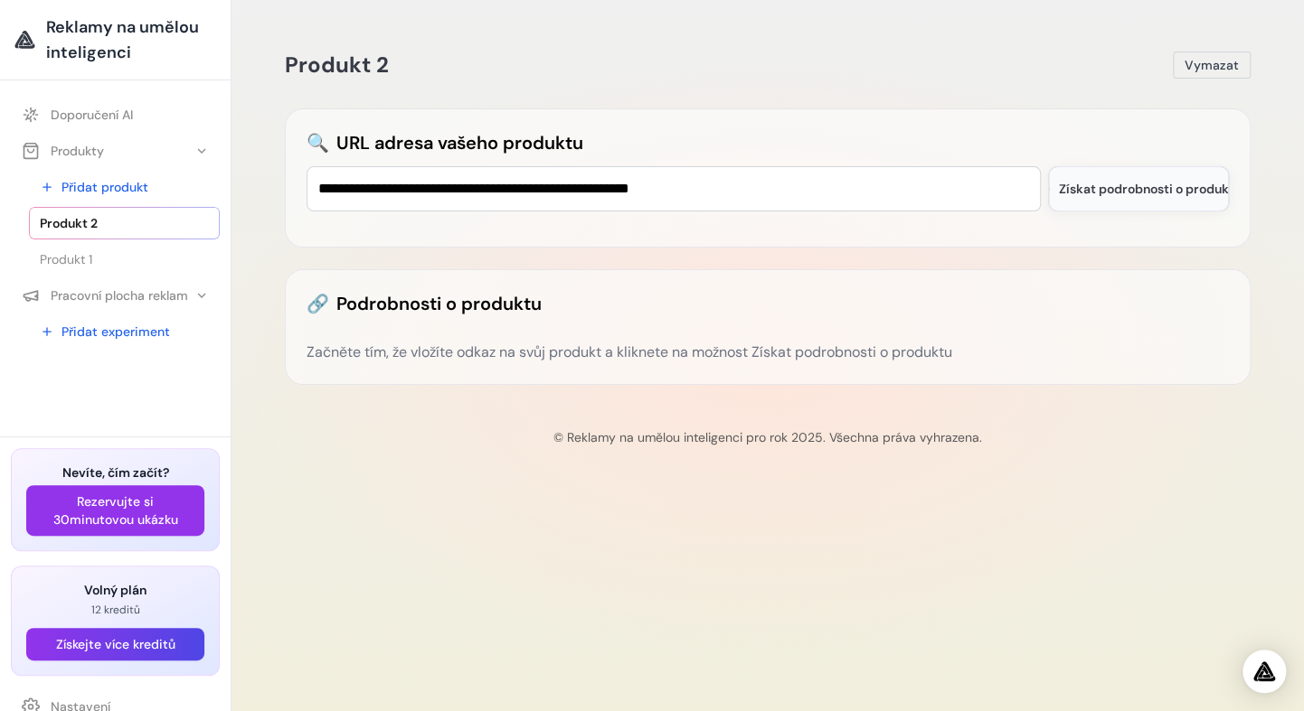
click at [1122, 195] on span "Získat podrobnosti o produktu" at bounding box center [1150, 189] width 183 height 18
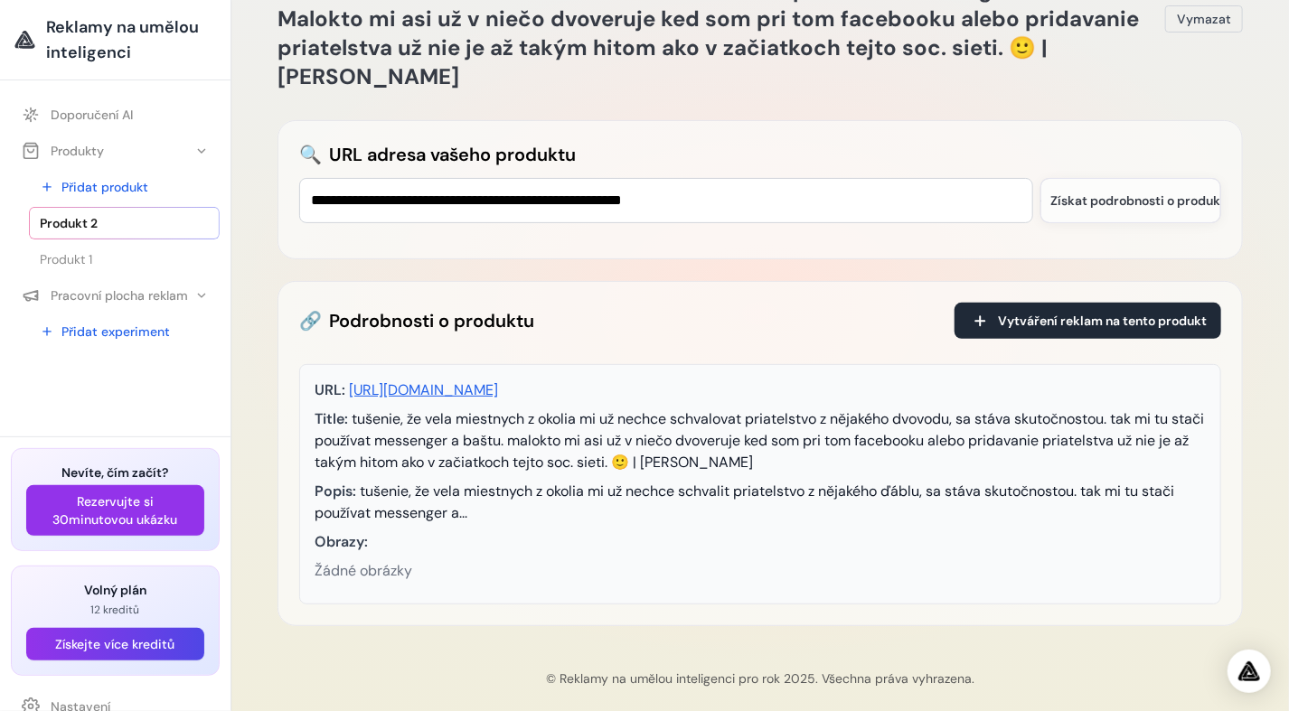
scroll to position [123, 0]
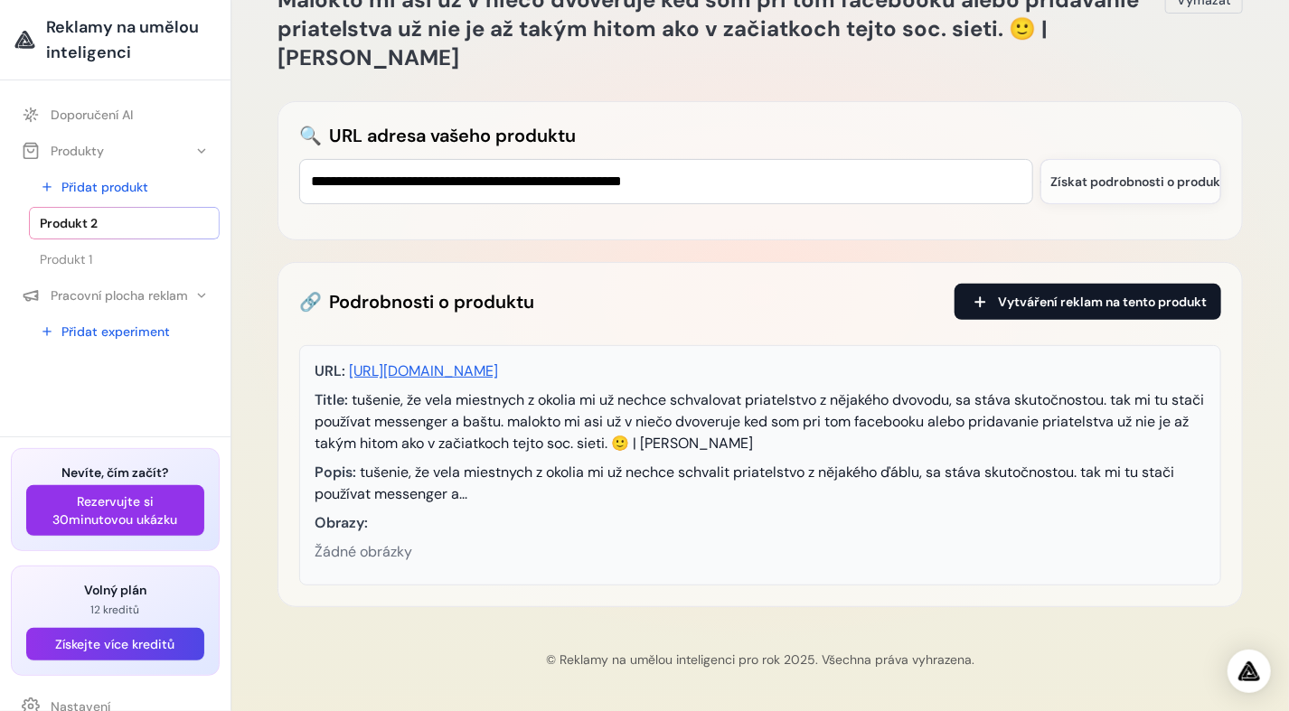
click at [1060, 308] on span "Vytváření reklam na tento produkt" at bounding box center [1102, 302] width 209 height 18
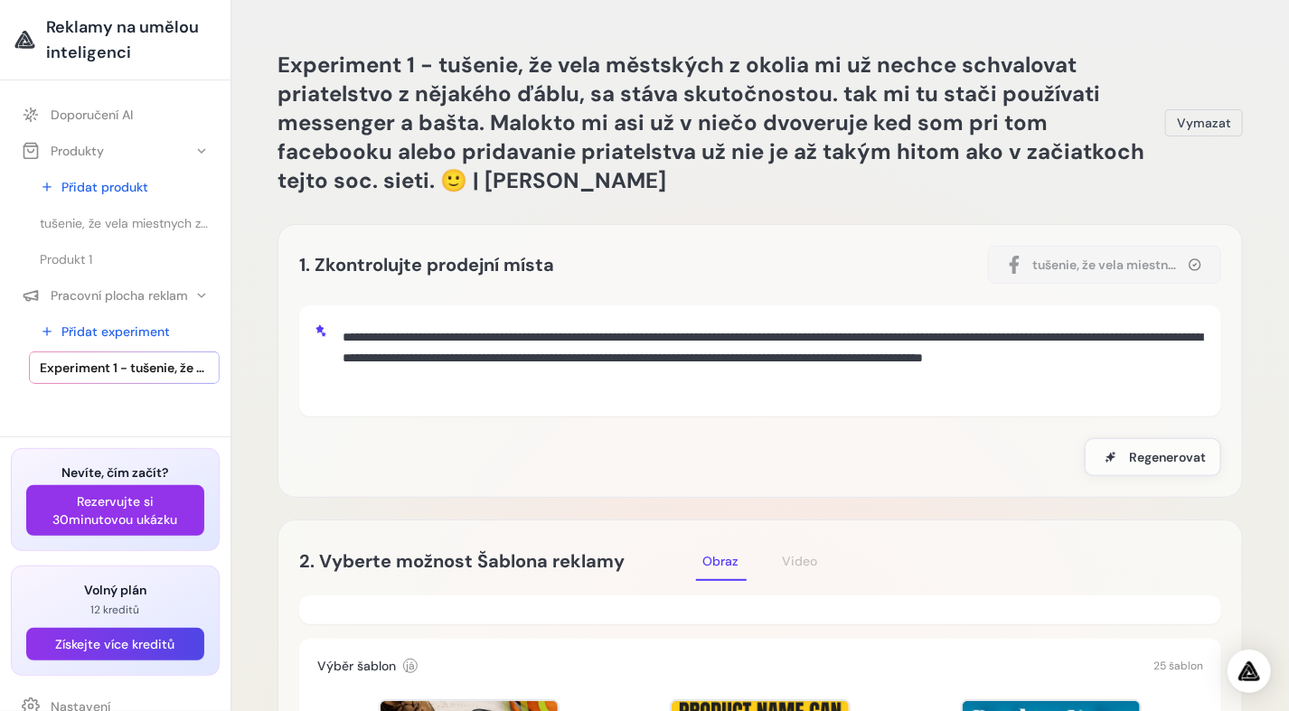
drag, startPoint x: 1214, startPoint y: 161, endPoint x: 1256, endPoint y: 142, distance: 45.7
click at [1194, 131] on button "Vymazat" at bounding box center [1204, 122] width 78 height 27
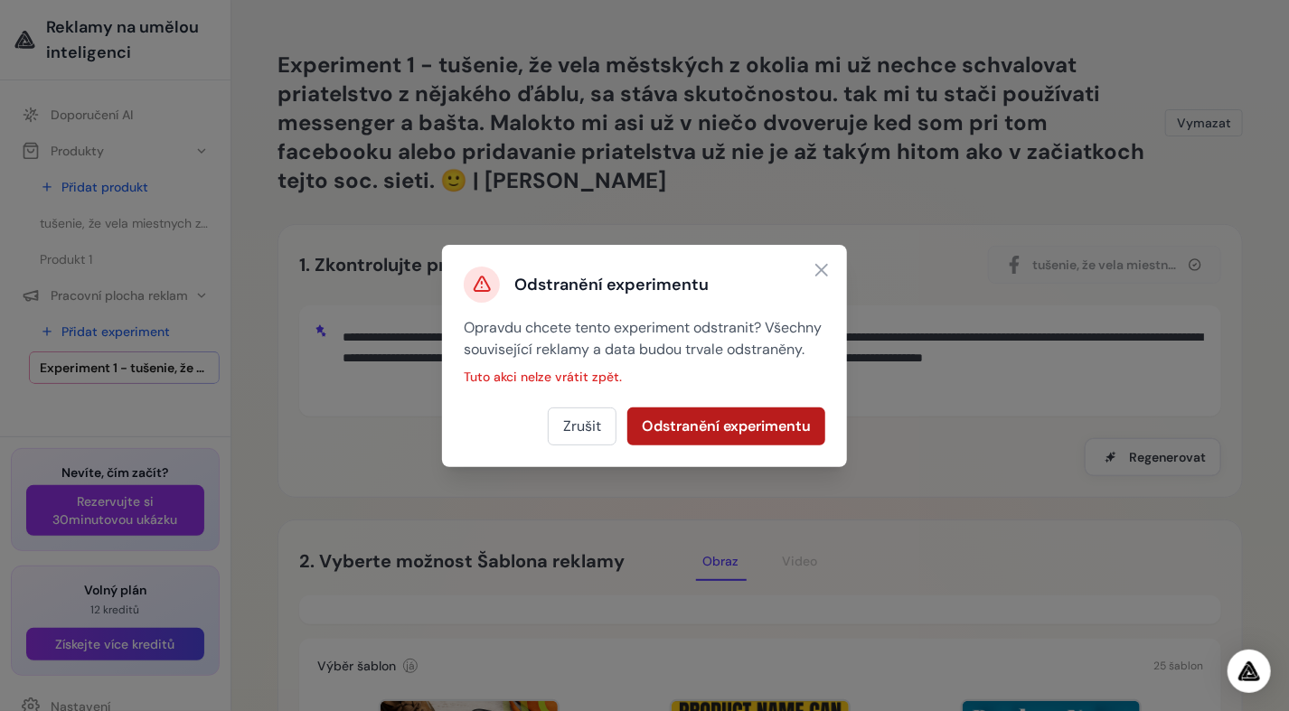
click at [681, 439] on button "Odstranění experimentu" at bounding box center [726, 427] width 198 height 38
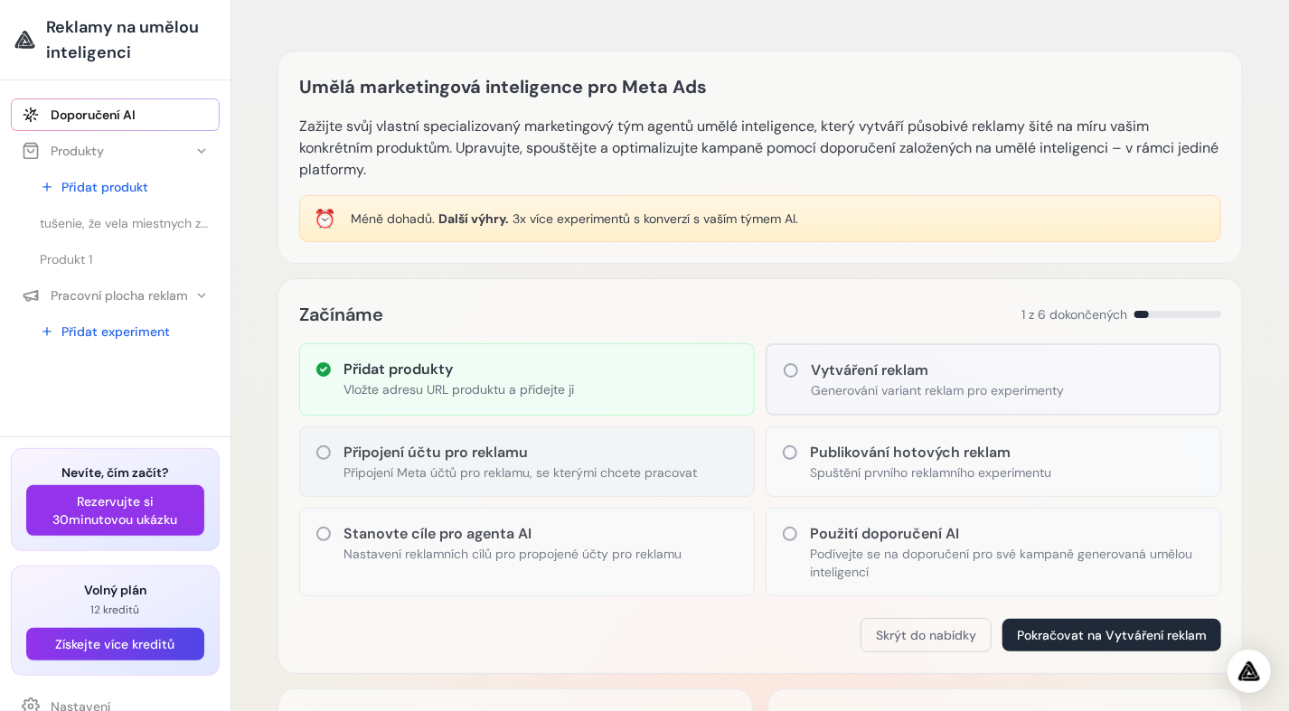
click at [391, 462] on h3 "Připojení účtu pro reklamu" at bounding box center [520, 453] width 353 height 22
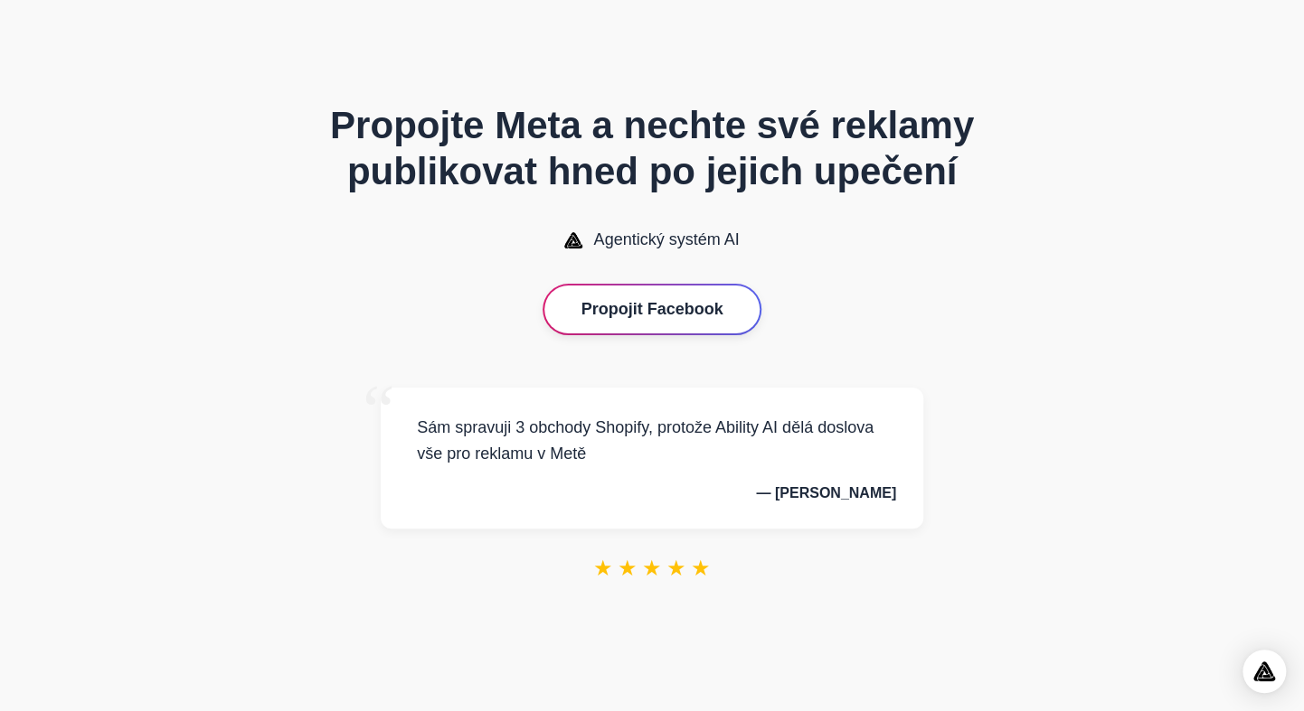
click at [652, 317] on button "Propojit Facebook" at bounding box center [651, 310] width 214 height 48
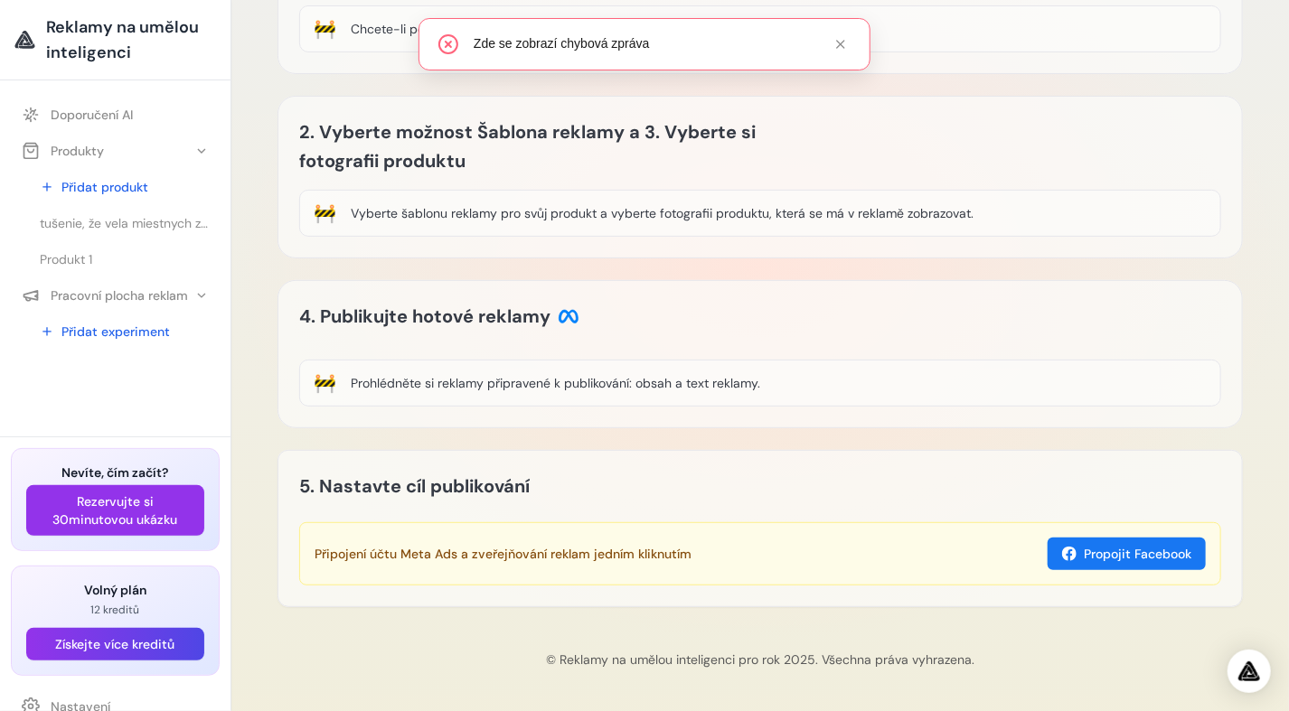
scroll to position [177, 0]
click at [59, 249] on link "Produkt 1" at bounding box center [124, 259] width 191 height 33
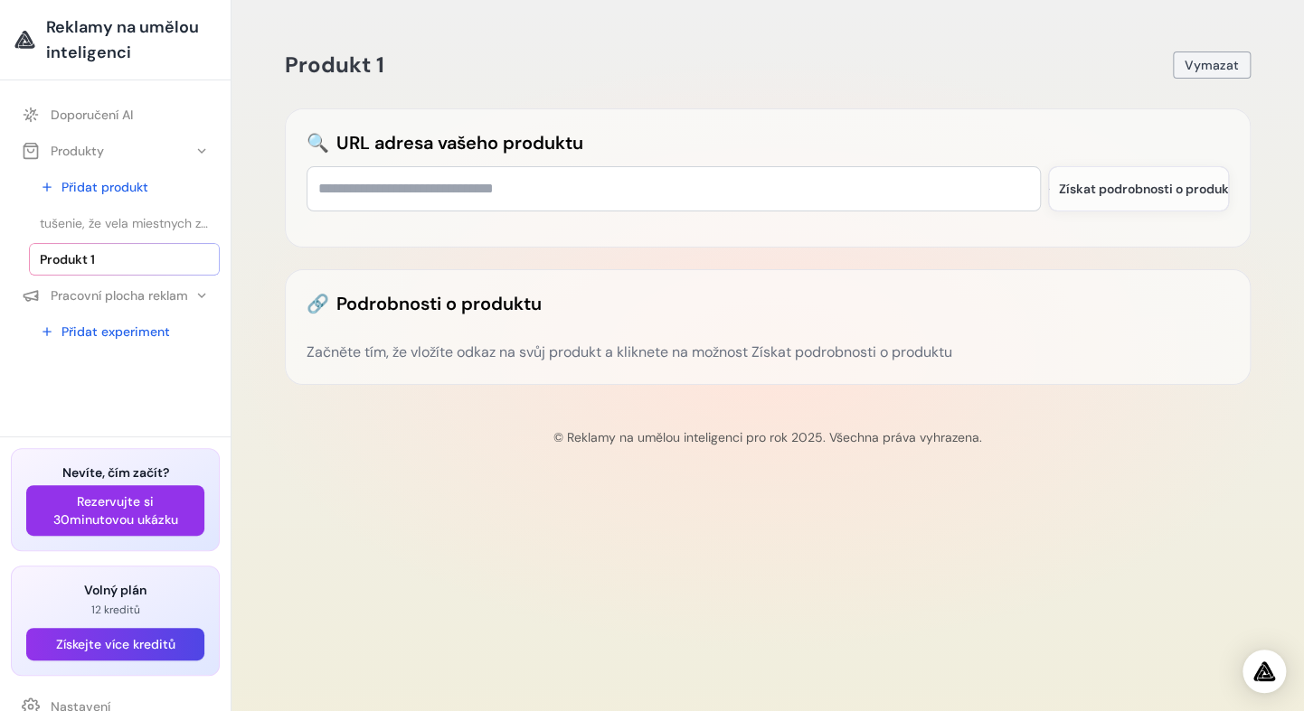
click at [1210, 69] on span "Vymazat" at bounding box center [1211, 65] width 54 height 18
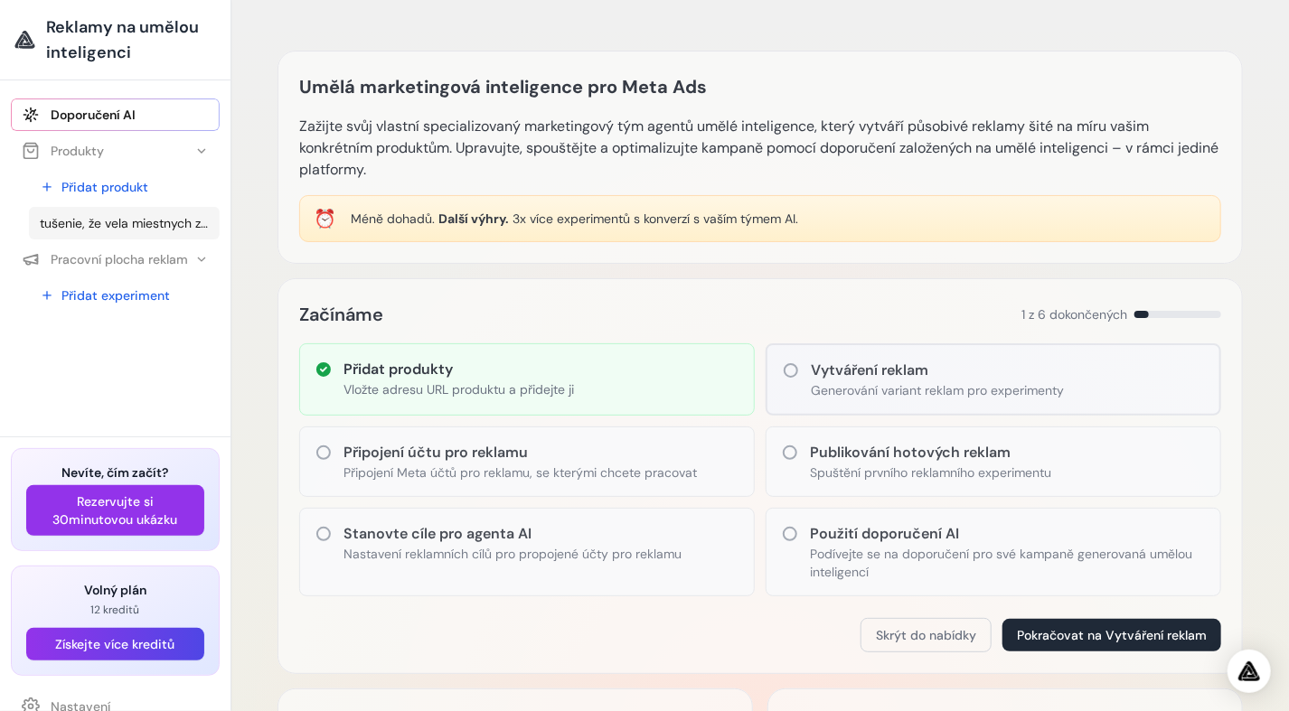
click at [134, 228] on span "tušenie, že vela miestnych z okolia mi už nechce schvalit priatelstvo z nějakéh…" at bounding box center [124, 223] width 169 height 18
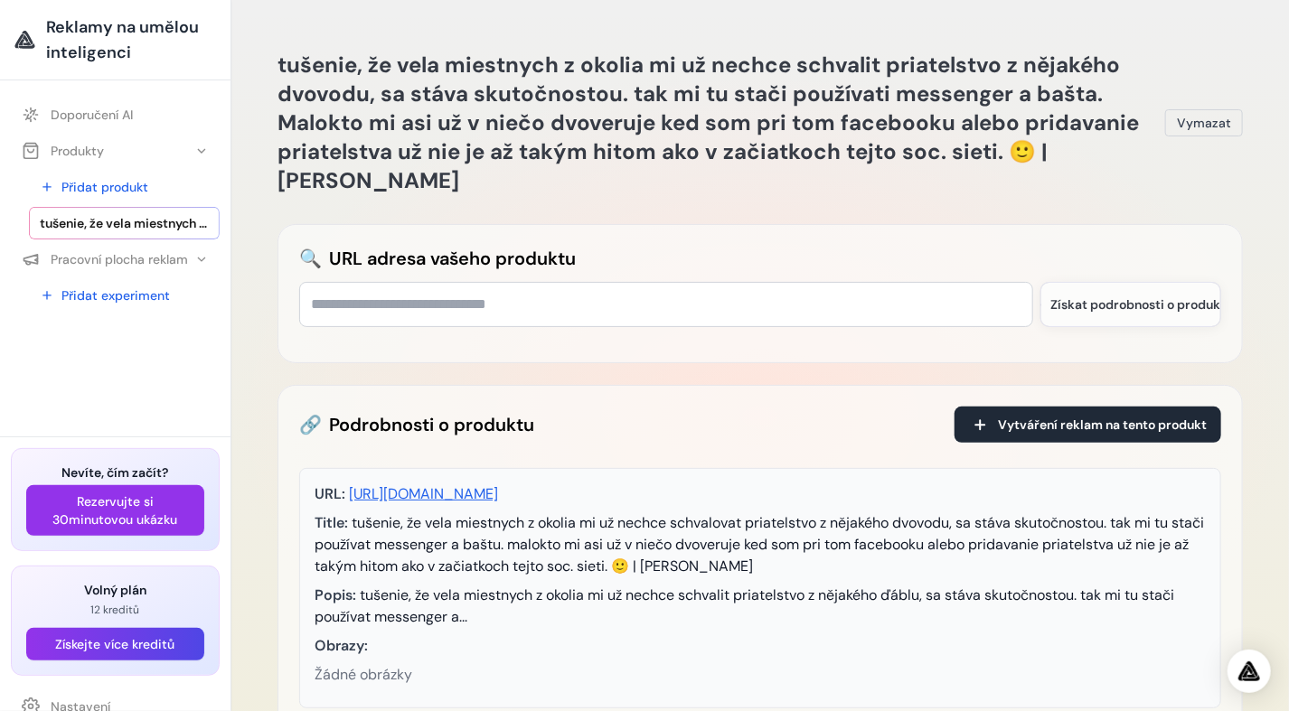
drag, startPoint x: 1207, startPoint y: 139, endPoint x: 1206, endPoint y: 127, distance: 12.7
click at [1207, 137] on div "tušenie, že vela miestnych z okolia mi už nechce schvalit priatelstvo z nějakéh…" at bounding box center [760, 123] width 965 height 145
click at [1206, 124] on span "Vymazat" at bounding box center [1204, 123] width 54 height 18
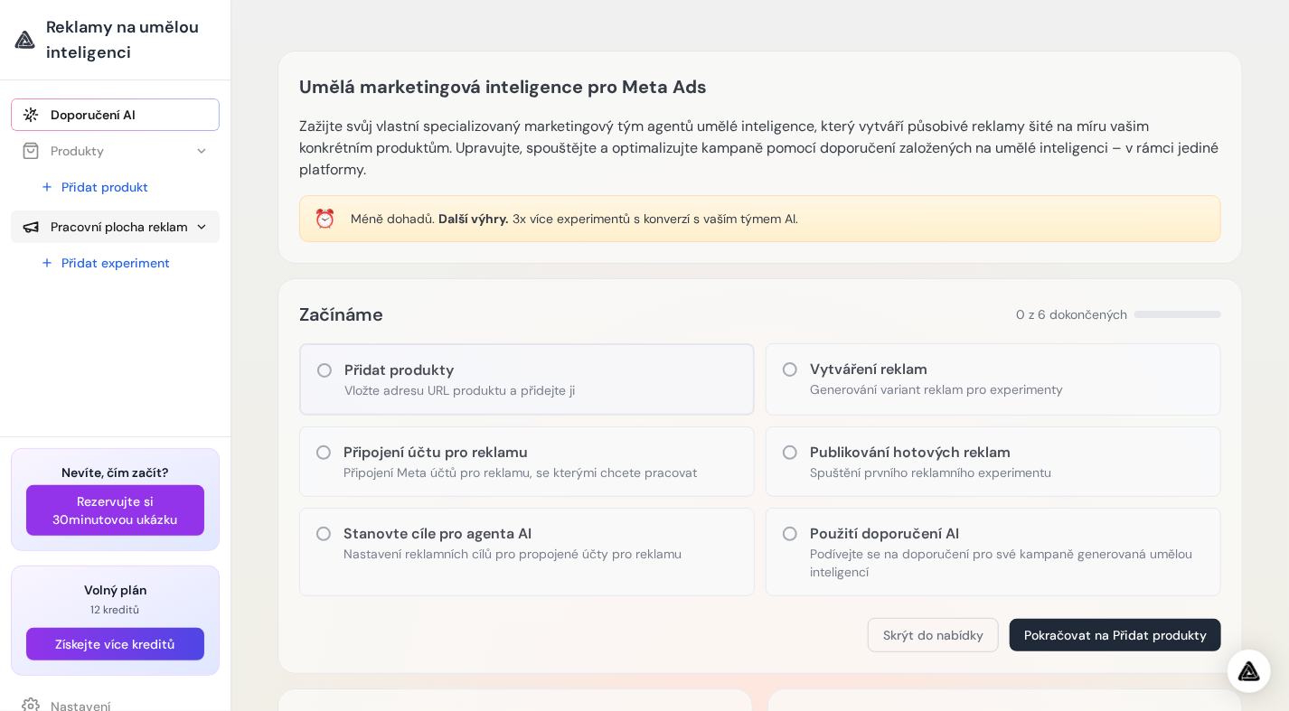
click at [184, 229] on font "Pracovní plocha reklam" at bounding box center [119, 227] width 137 height 18
